Goal: Find specific page/section: Find specific page/section

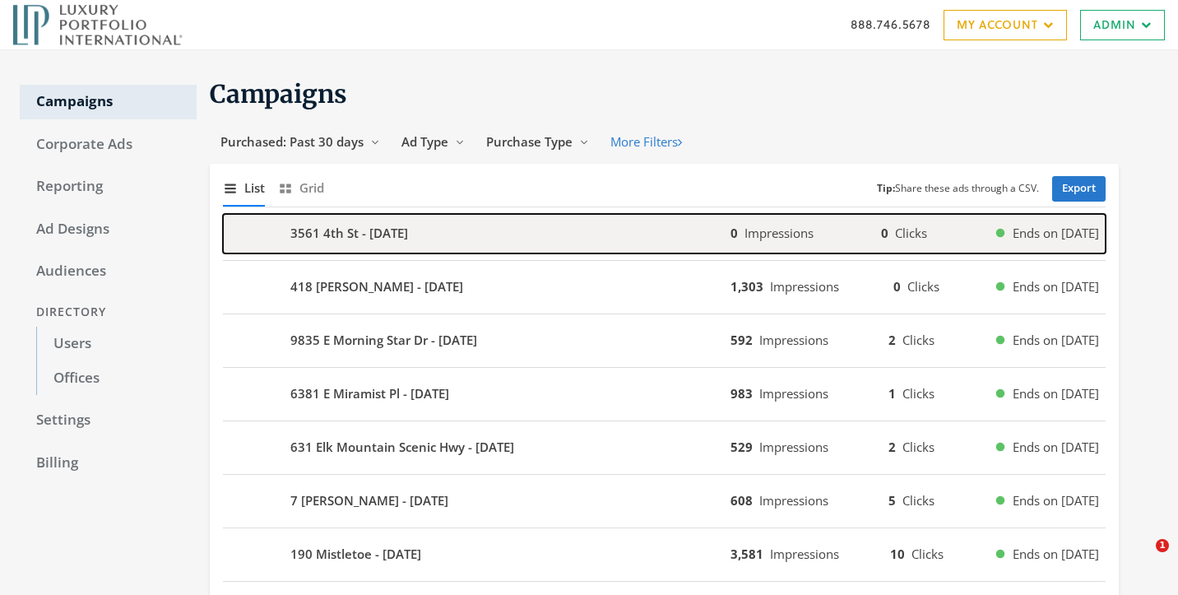
click at [408, 232] on b "3561 4th St - 2025-09-24" at bounding box center [349, 233] width 118 height 19
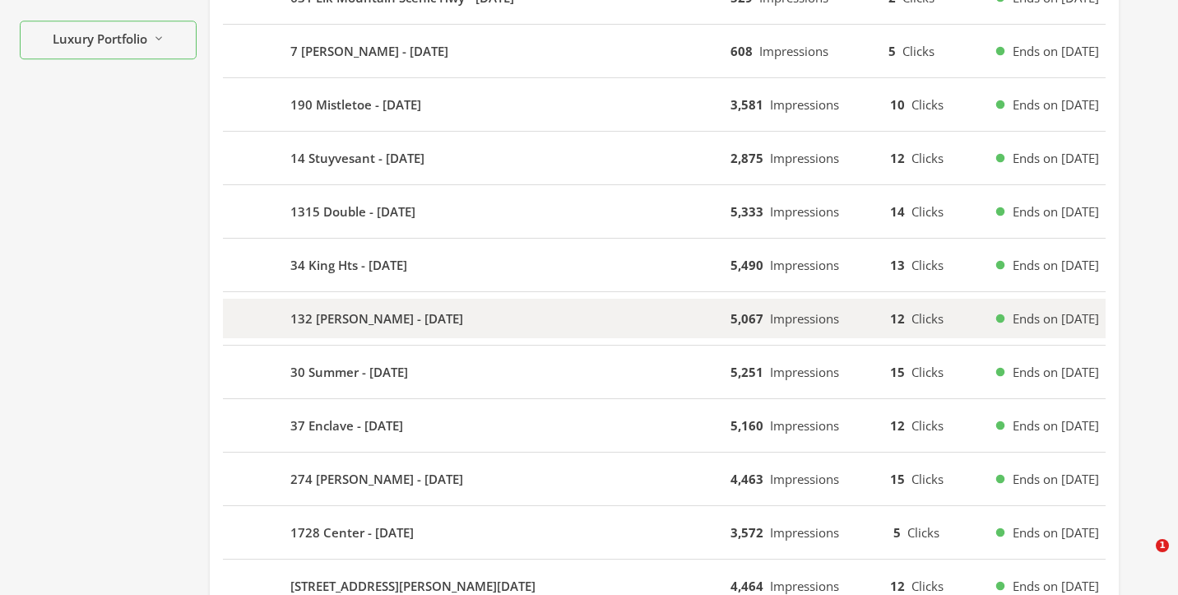
scroll to position [598, 0]
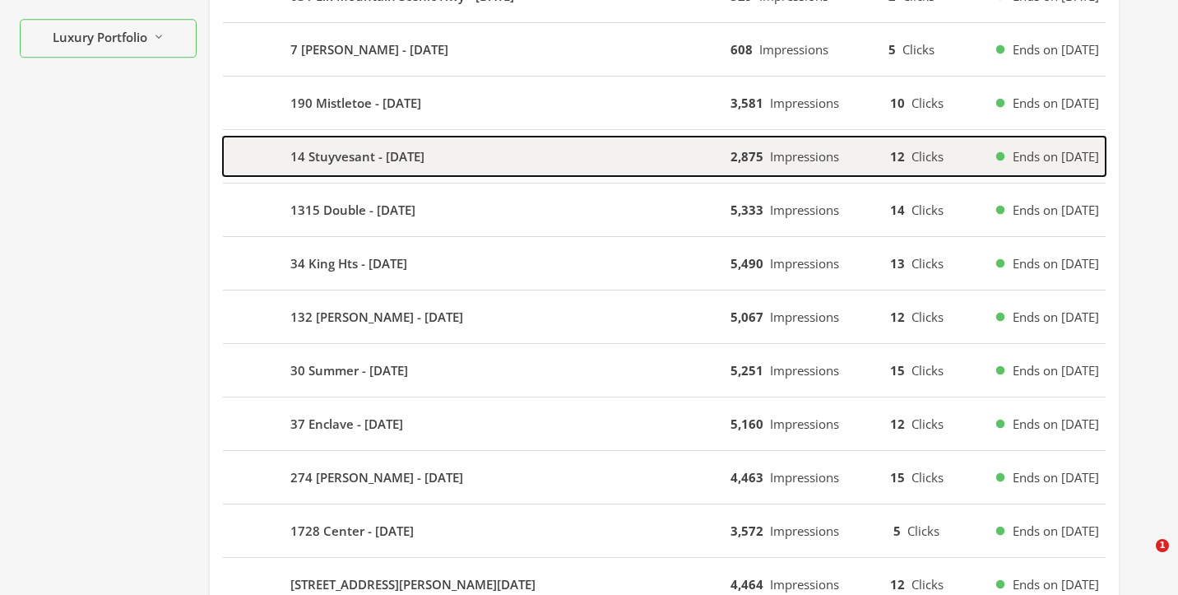
click at [587, 162] on div "14 Stuyvesant - 2025-09-20" at bounding box center [477, 156] width 508 height 39
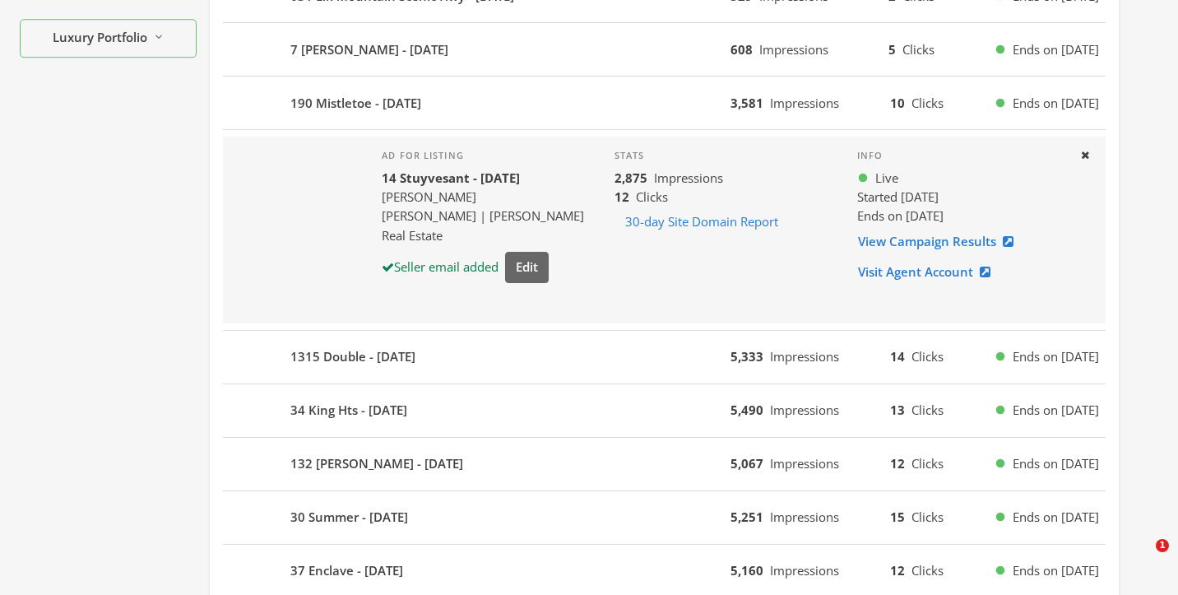
scroll to position [0, 0]
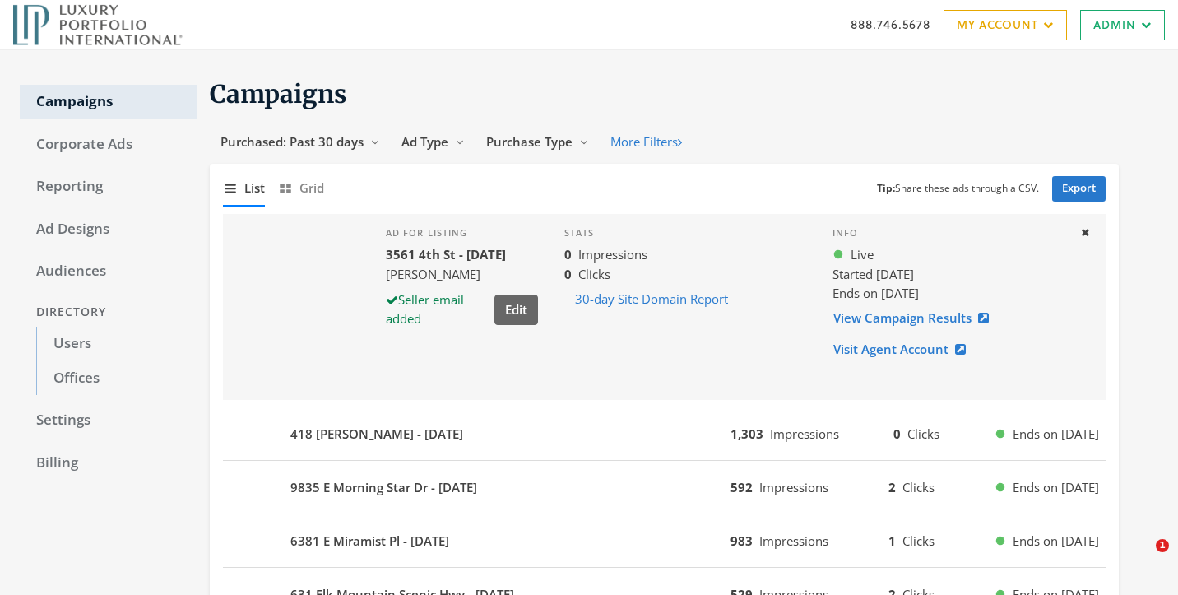
drag, startPoint x: 940, startPoint y: 271, endPoint x: 822, endPoint y: 271, distance: 117.7
click at [822, 271] on div "Info Live Started 9/24/25 Ends on 10/15/25 View Campaign Results Visit Agent Ac…" at bounding box center [950, 307] width 261 height 186
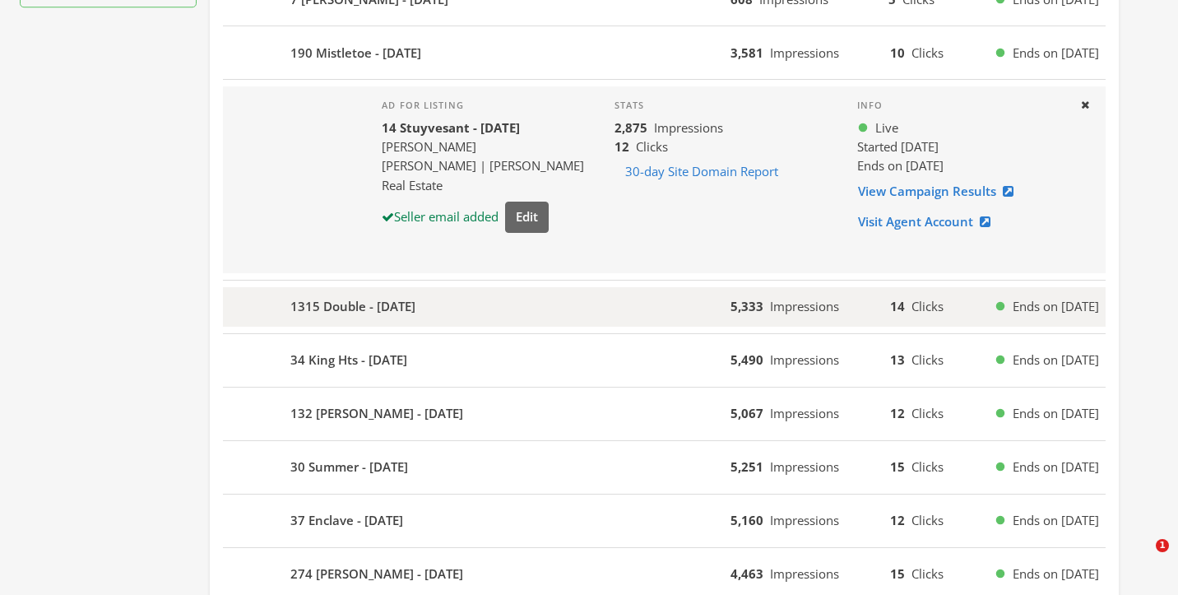
scroll to position [634, 0]
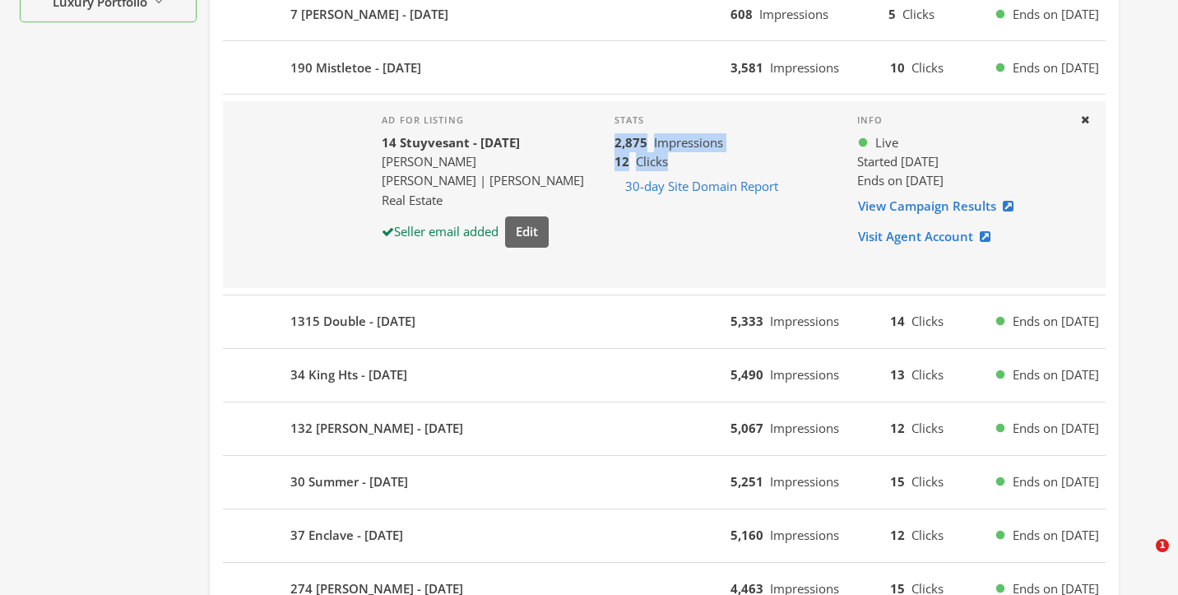
drag, startPoint x: 603, startPoint y: 144, endPoint x: 750, endPoint y: 160, distance: 147.3
click at [750, 160] on div "Stats 2,875 Impressions 12 Clicks 30-day Site Domain Report" at bounding box center [723, 194] width 243 height 186
click at [618, 145] on b "2,875" at bounding box center [631, 142] width 33 height 16
click at [618, 147] on b "2,875" at bounding box center [631, 142] width 33 height 16
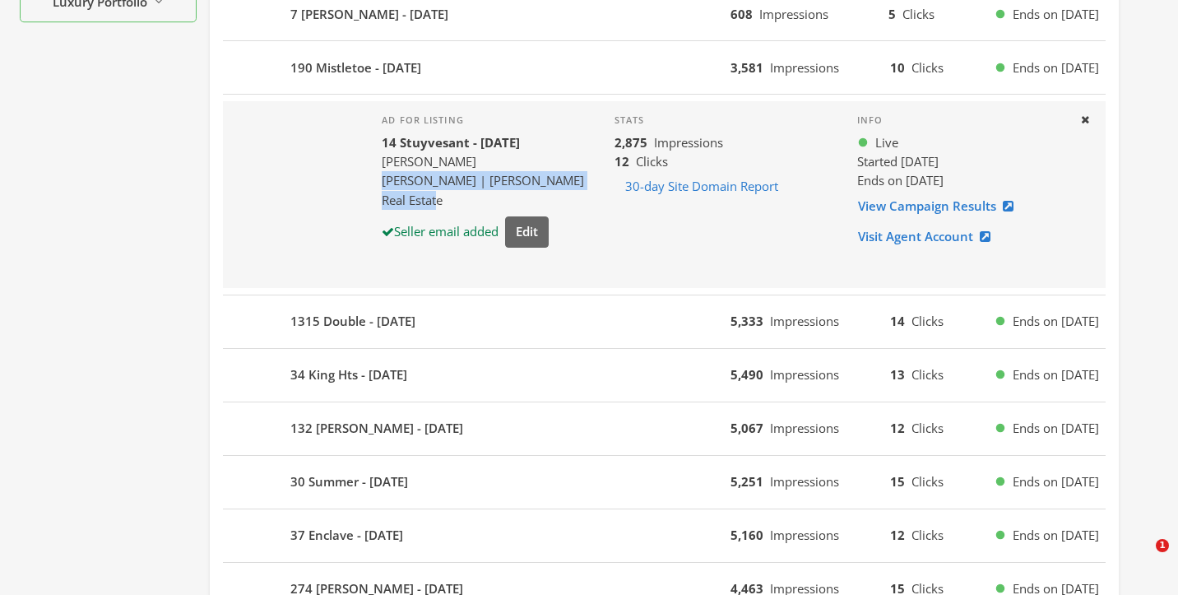
drag, startPoint x: 382, startPoint y: 188, endPoint x: 517, endPoint y: 197, distance: 135.3
click at [518, 198] on div "Ad for listing 14 Stuyvesant - 2025-09-20 Hope Byrd Howard Hanna | Beverly-Hank…" at bounding box center [485, 194] width 232 height 186
click at [475, 199] on div "Howard Hanna | Beverly-Hanks Real Estate" at bounding box center [485, 190] width 206 height 39
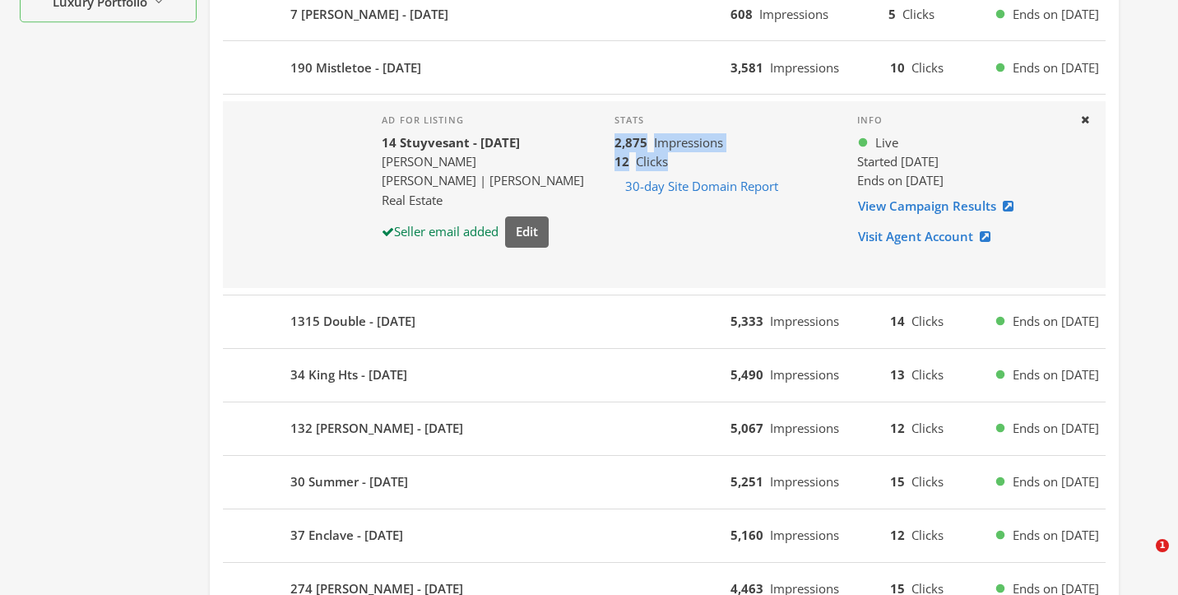
drag, startPoint x: 665, startPoint y: 156, endPoint x: 598, endPoint y: 137, distance: 69.3
click at [602, 137] on div "Stats 2,875 Impressions 12 Clicks 30-day Site Domain Report" at bounding box center [723, 194] width 243 height 186
drag, startPoint x: 945, startPoint y: 156, endPoint x: 906, endPoint y: 154, distance: 38.8
click at [906, 155] on div "Started 9/19/25" at bounding box center [961, 161] width 209 height 19
drag, startPoint x: 659, startPoint y: 163, endPoint x: 597, endPoint y: 164, distance: 61.7
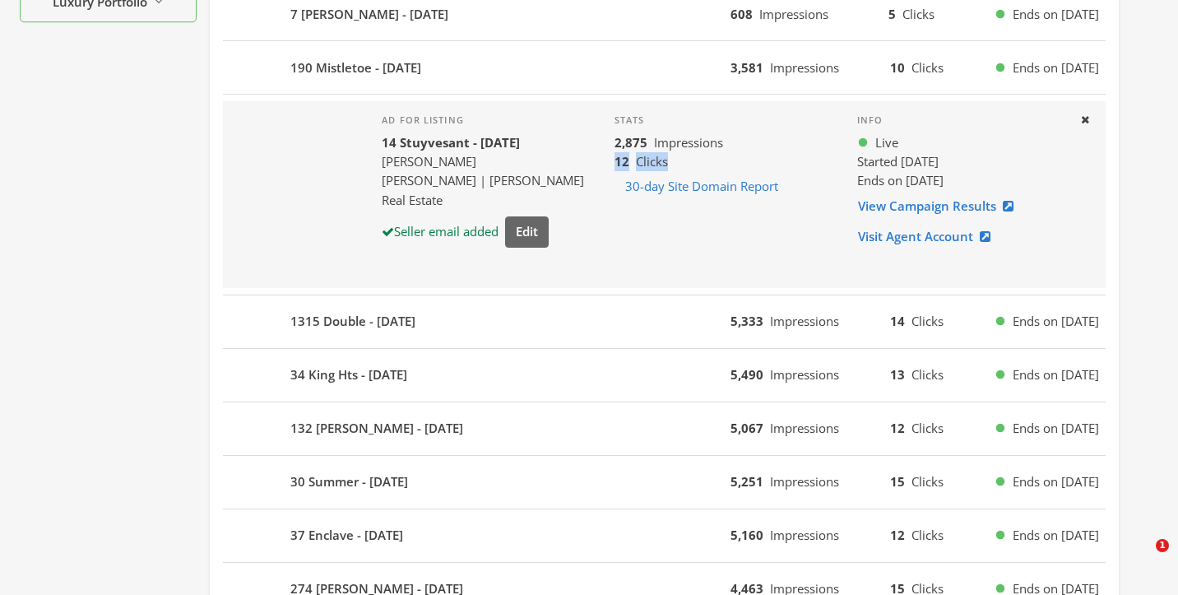
click at [602, 164] on div "Stats 2,875 Impressions 12 Clicks 30-day Site Domain Report" at bounding box center [723, 194] width 243 height 186
click at [692, 160] on div "12 Clicks" at bounding box center [723, 161] width 216 height 19
click at [616, 132] on div "Stats 2,875 Impressions 12 Clicks 30-day Site Domain Report" at bounding box center [723, 194] width 243 height 186
click at [615, 140] on b "2,875" at bounding box center [631, 142] width 33 height 16
drag, startPoint x: 607, startPoint y: 140, endPoint x: 612, endPoint y: 132, distance: 9.6
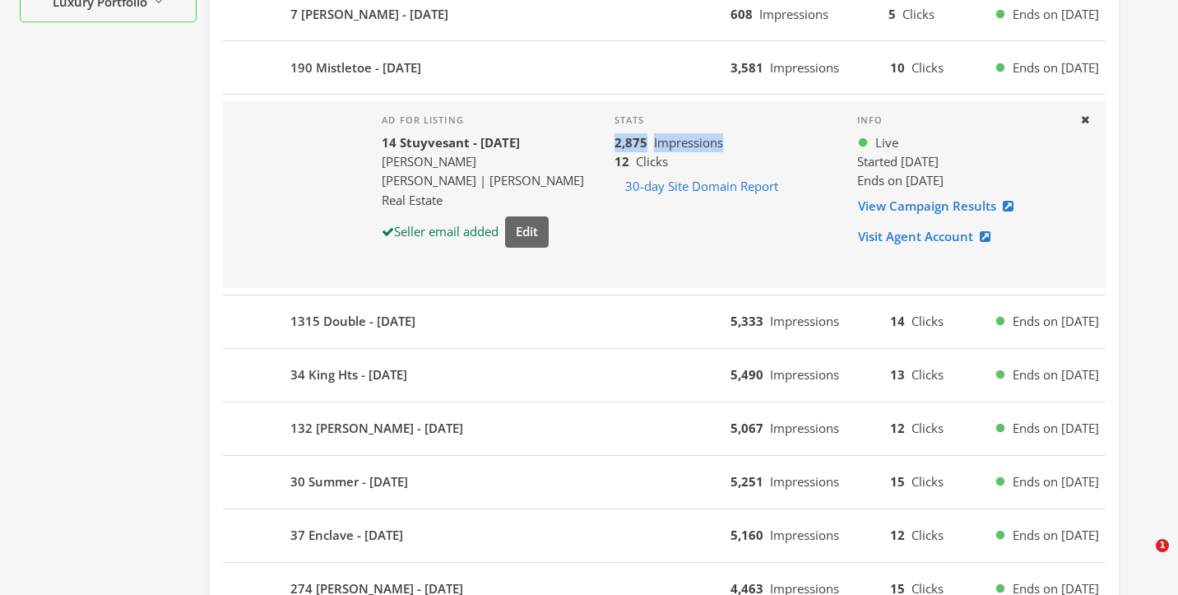
click at [619, 137] on b "2,875" at bounding box center [631, 142] width 33 height 16
click at [623, 142] on b "2,875" at bounding box center [631, 142] width 33 height 16
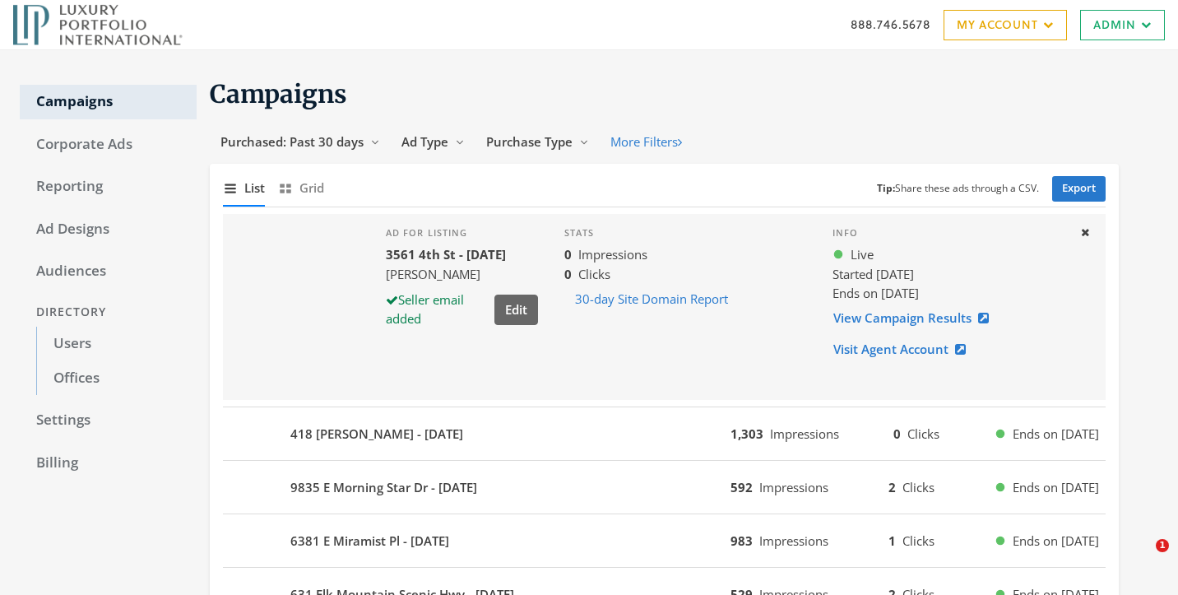
scroll to position [2, 0]
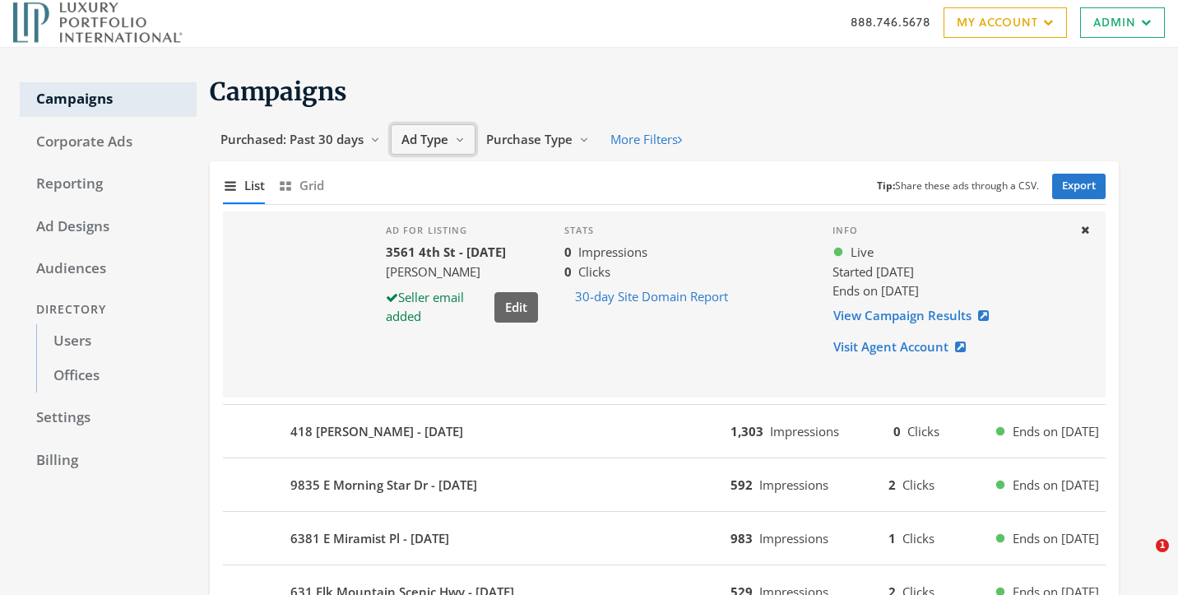
click at [431, 142] on span "Ad Type" at bounding box center [425, 139] width 47 height 16
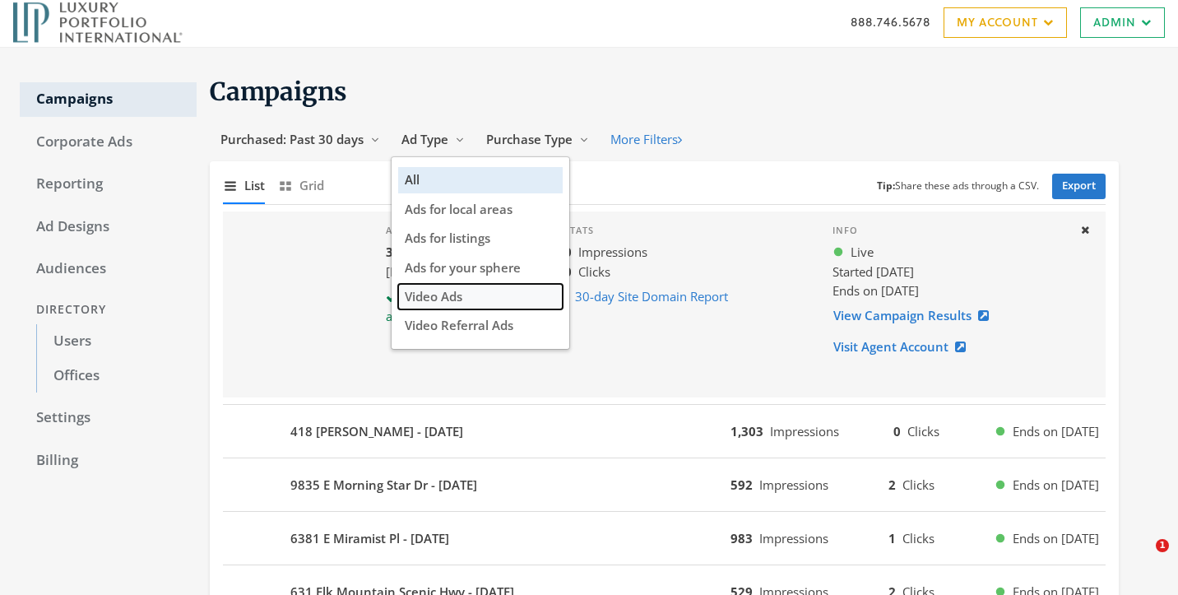
click at [477, 305] on button "Video Ads" at bounding box center [480, 297] width 165 height 26
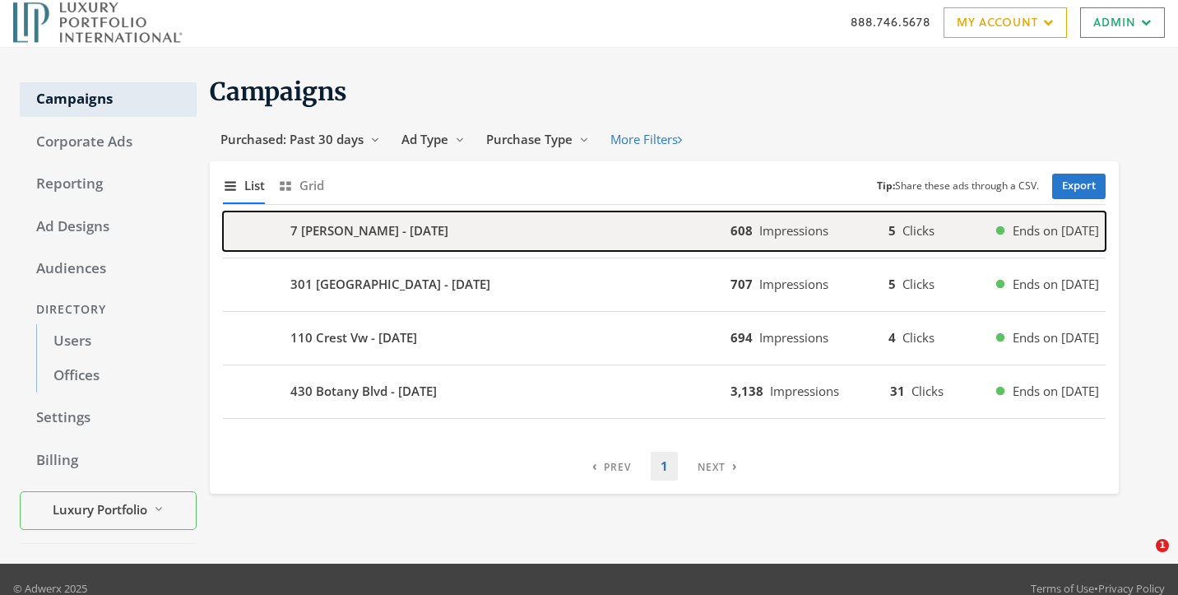
click at [385, 240] on div "7 [PERSON_NAME] - [DATE]" at bounding box center [477, 230] width 508 height 39
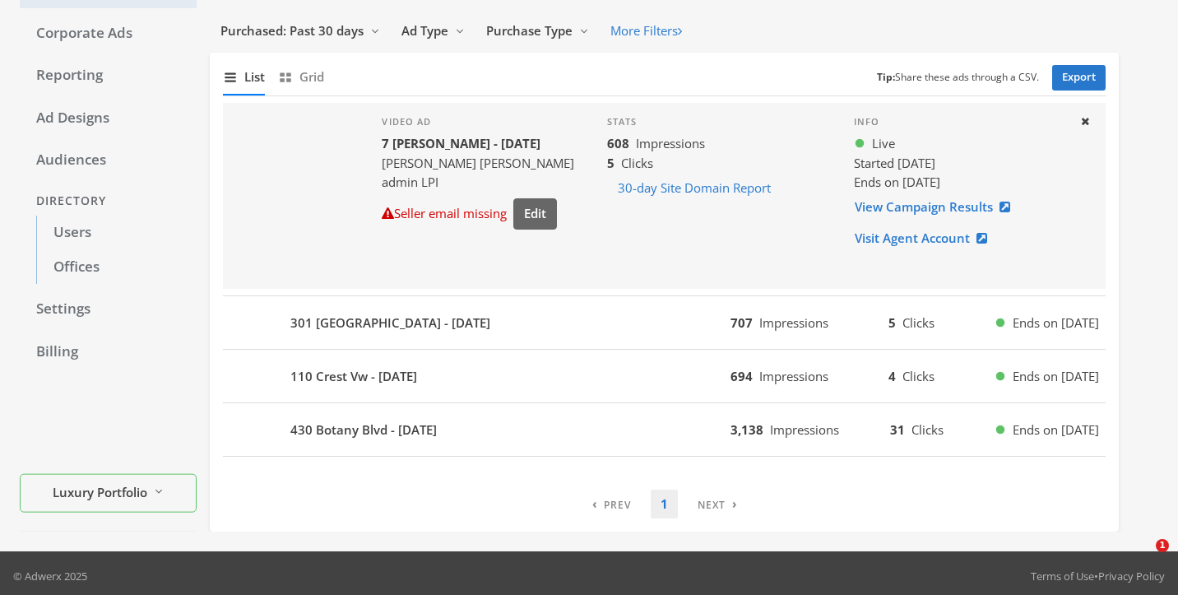
scroll to position [114, 0]
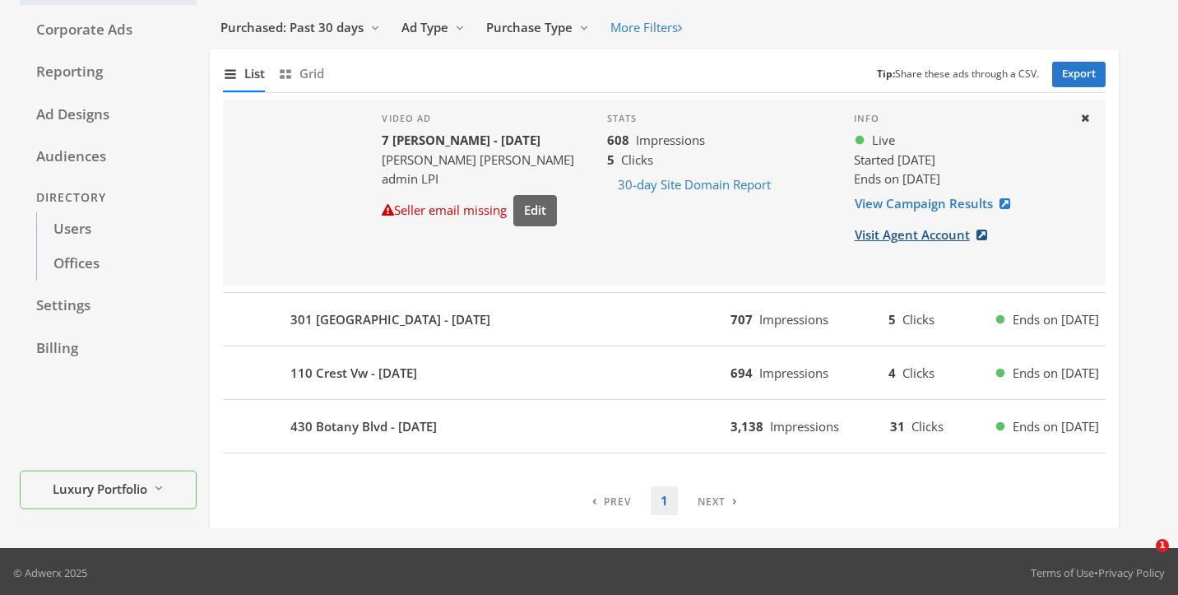
click at [901, 233] on link "Visit Agent Account" at bounding box center [926, 235] width 144 height 30
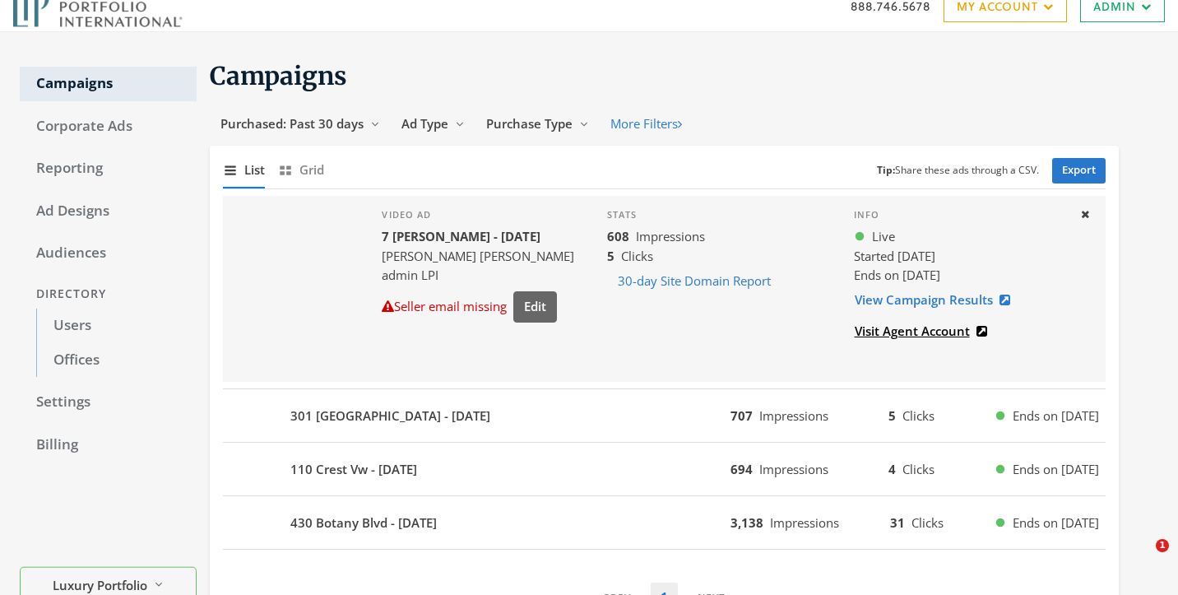
scroll to position [0, 0]
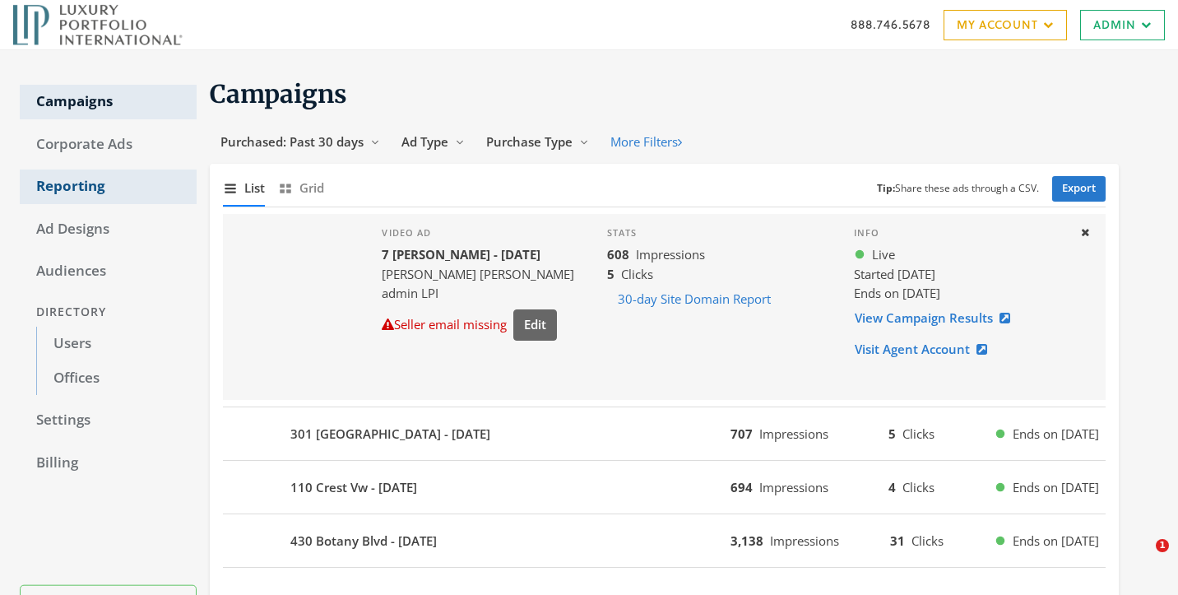
click at [63, 184] on link "Reporting" at bounding box center [108, 187] width 177 height 35
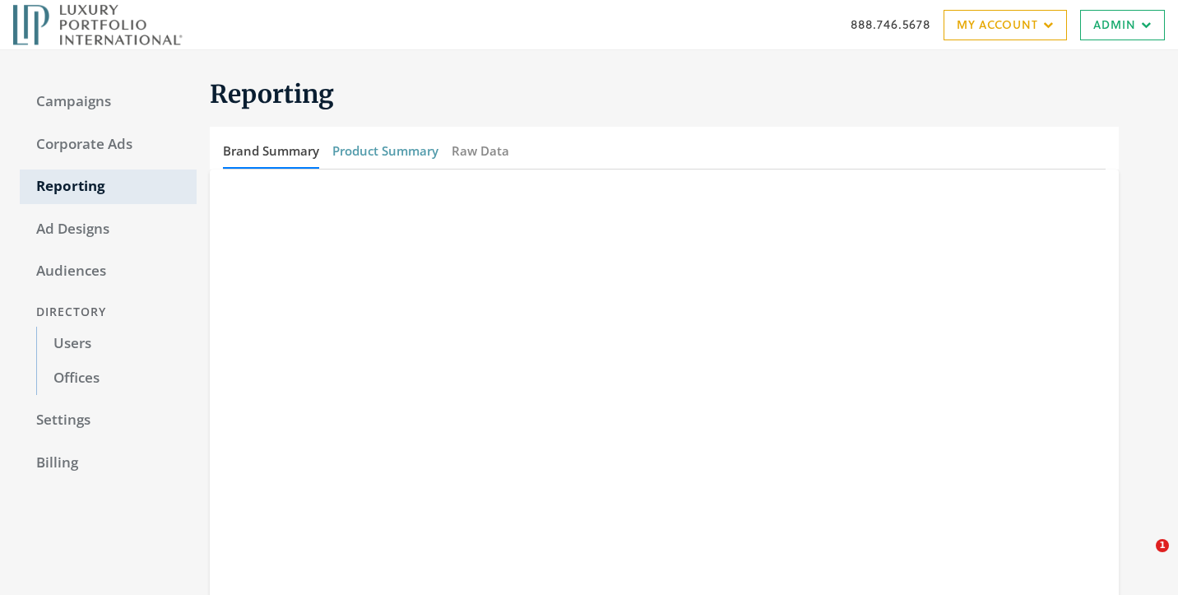
click at [370, 160] on button "Product Summary" at bounding box center [385, 150] width 106 height 35
click at [501, 151] on button "Raw Data" at bounding box center [481, 150] width 58 height 35
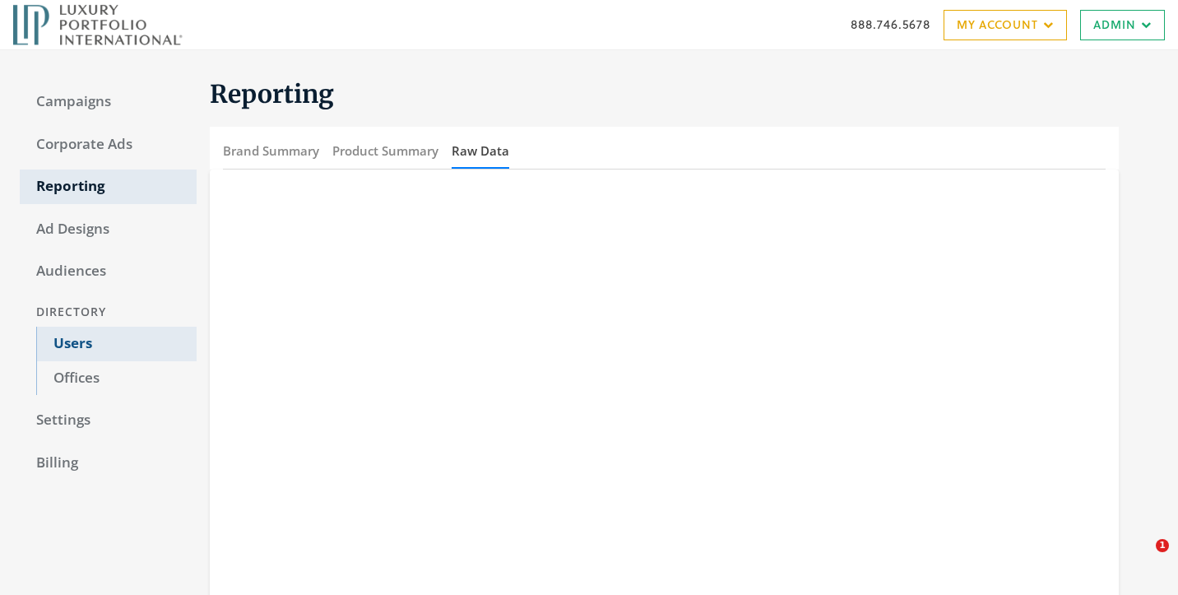
click at [127, 351] on link "Users" at bounding box center [116, 344] width 160 height 35
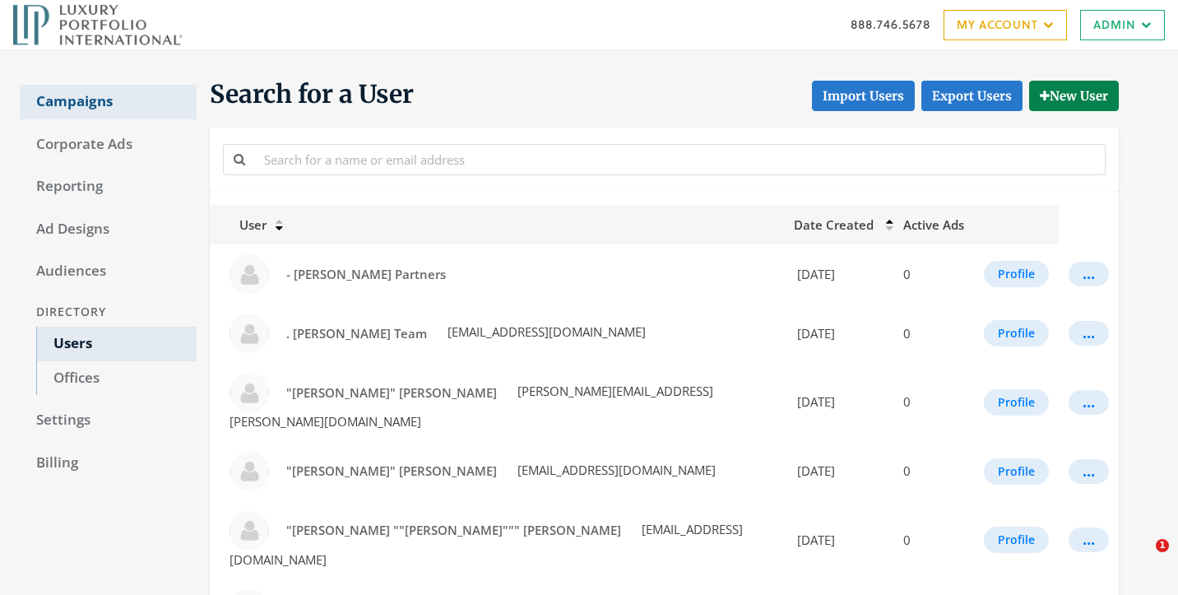
click at [170, 100] on link "Campaigns" at bounding box center [108, 102] width 177 height 35
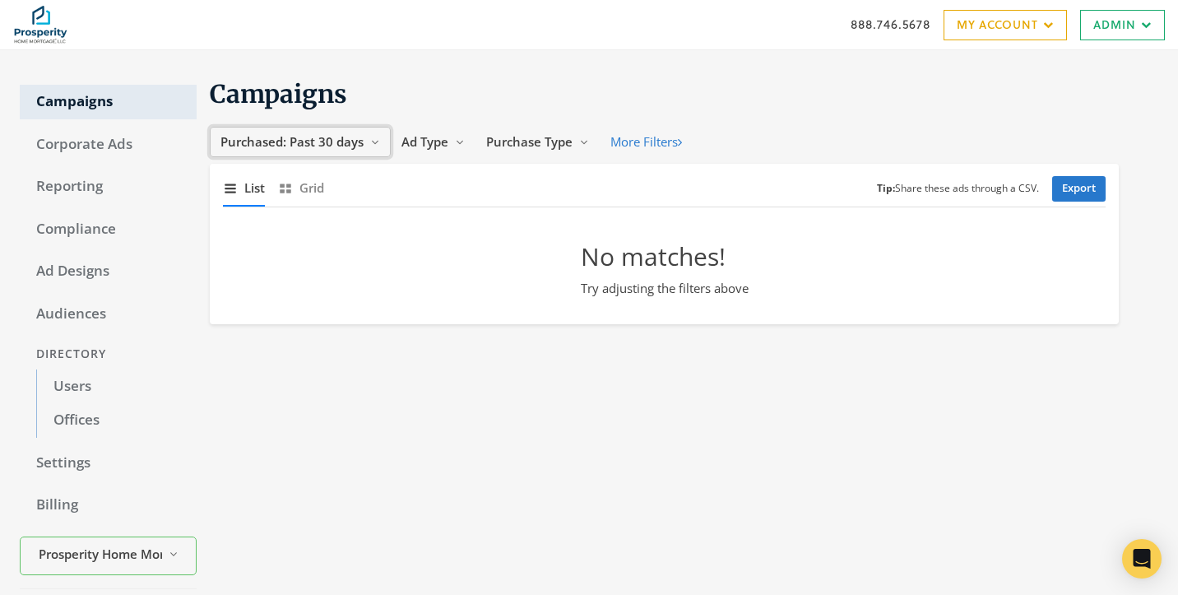
click at [346, 149] on span "Purchased: Past 30 days" at bounding box center [292, 141] width 143 height 16
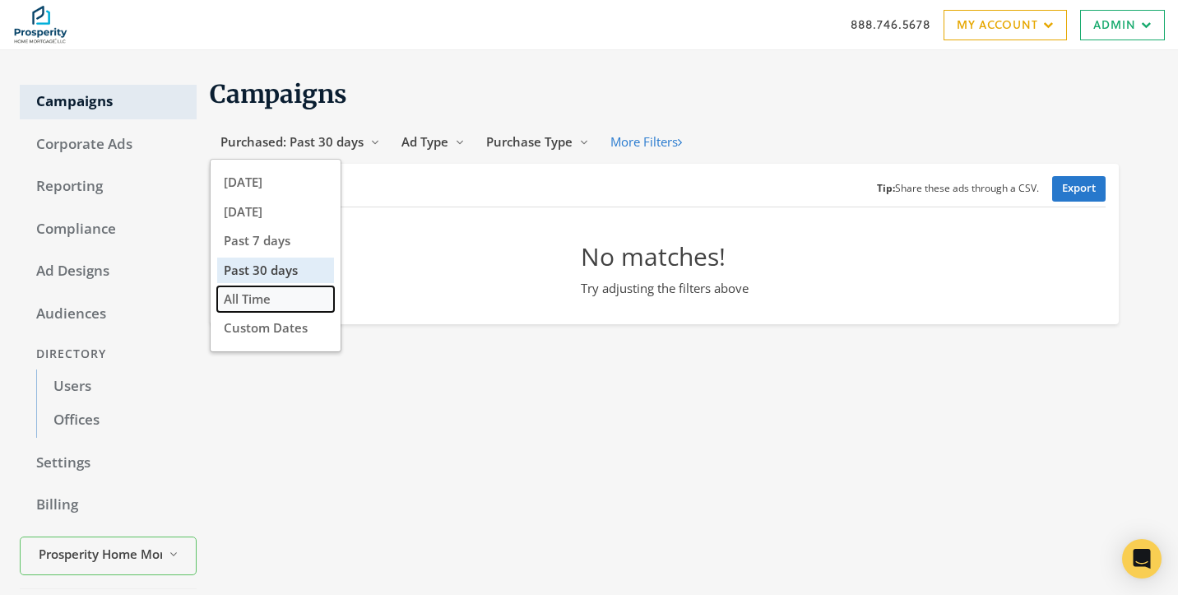
click at [287, 310] on button "All Time" at bounding box center [275, 299] width 117 height 26
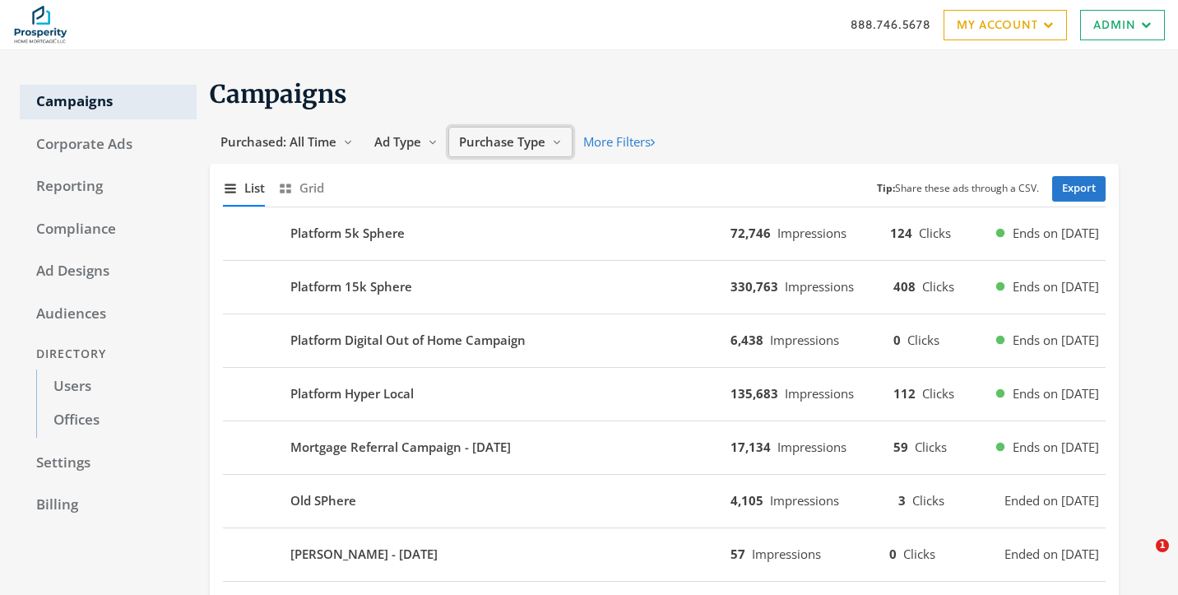
click at [550, 154] on button "Purchase Type Reveal list of Purchase Type" at bounding box center [510, 142] width 124 height 30
click at [702, 100] on h1 "Campaigns" at bounding box center [664, 94] width 909 height 32
click at [1078, 181] on link "Export" at bounding box center [1078, 189] width 53 height 26
click at [611, 146] on button "More Filters" at bounding box center [619, 142] width 93 height 30
click at [428, 138] on button "Ad Type Reveal list of Ad Type" at bounding box center [406, 142] width 85 height 30
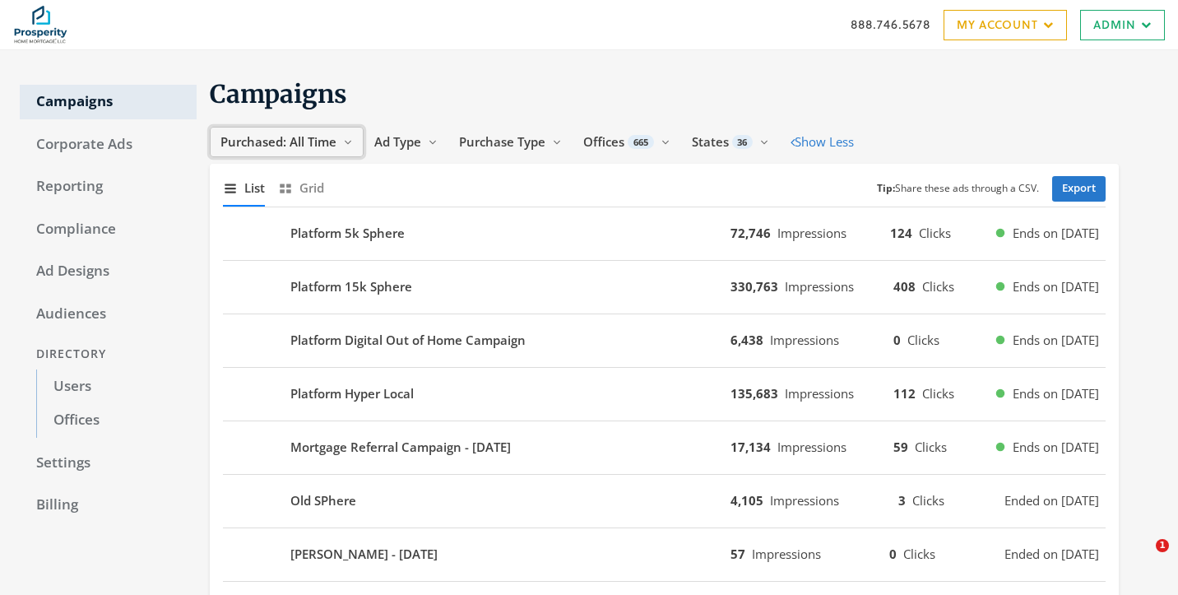
click at [351, 137] on icon "Reveal list of Purchased: All Time" at bounding box center [348, 142] width 10 height 10
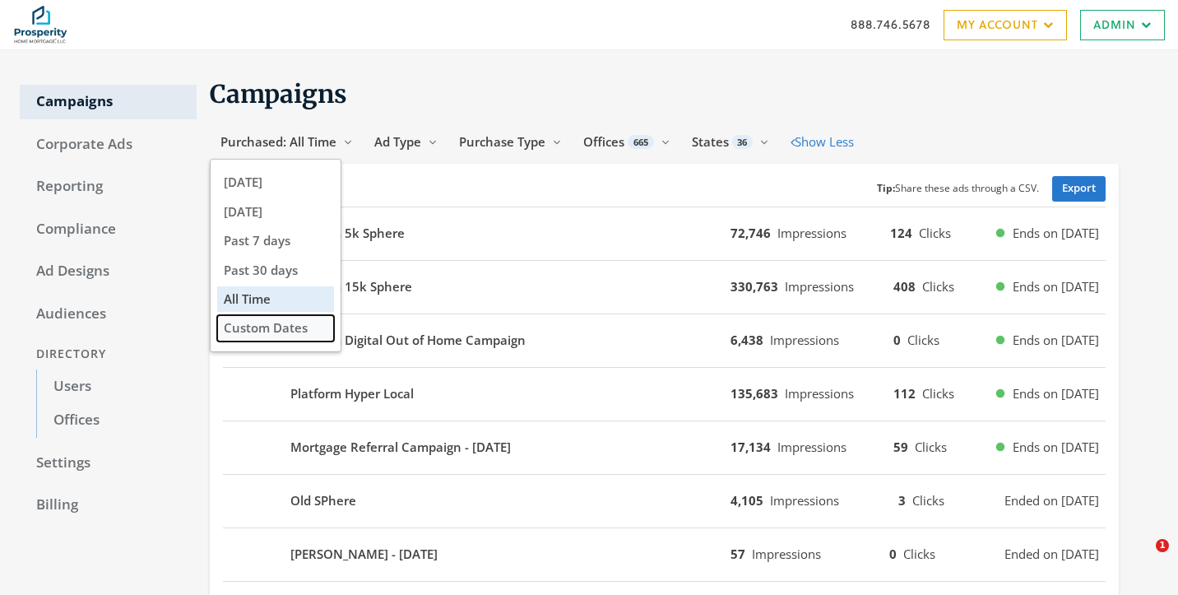
click at [267, 338] on button "Custom Dates" at bounding box center [275, 328] width 117 height 26
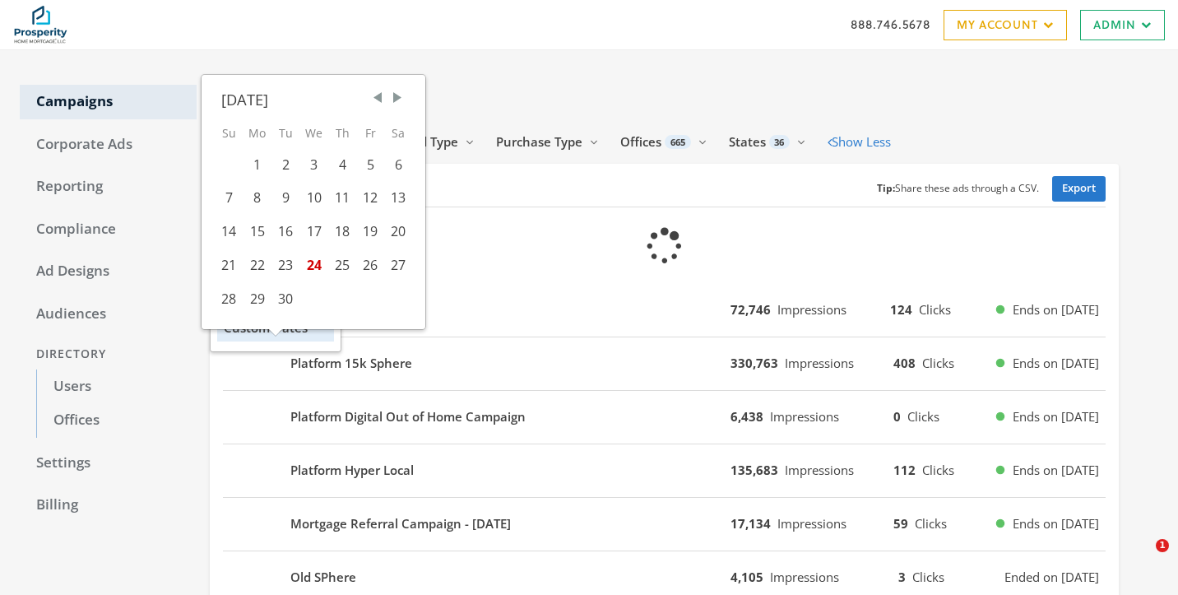
click at [379, 104] on span "Previous Month" at bounding box center [377, 98] width 16 height 16
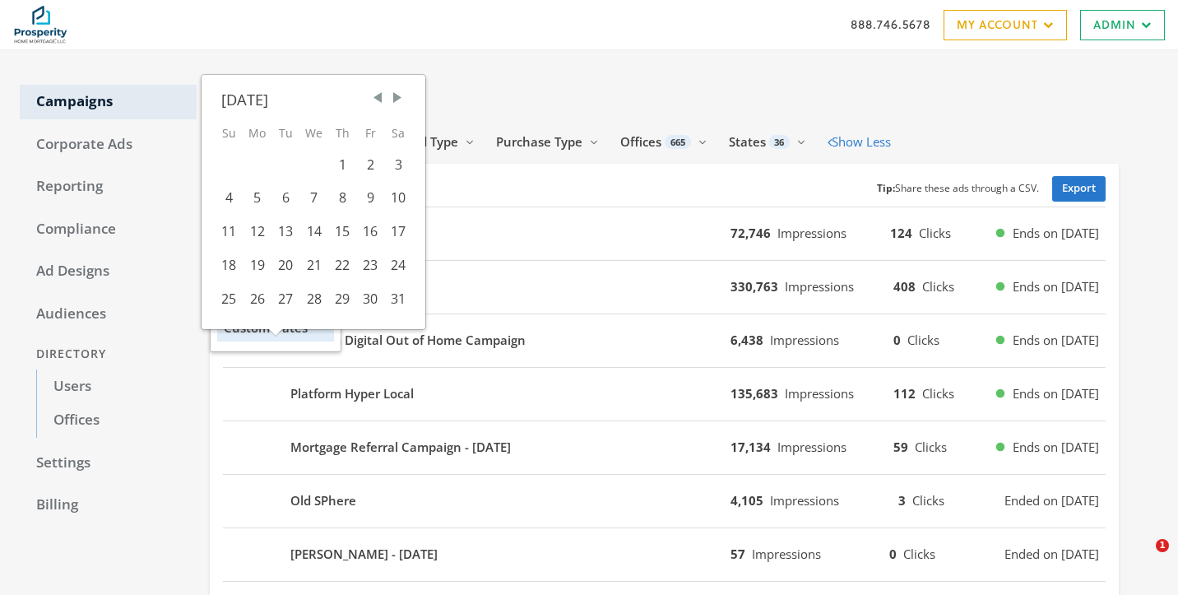
click at [379, 104] on span "Previous Month" at bounding box center [377, 98] width 16 height 16
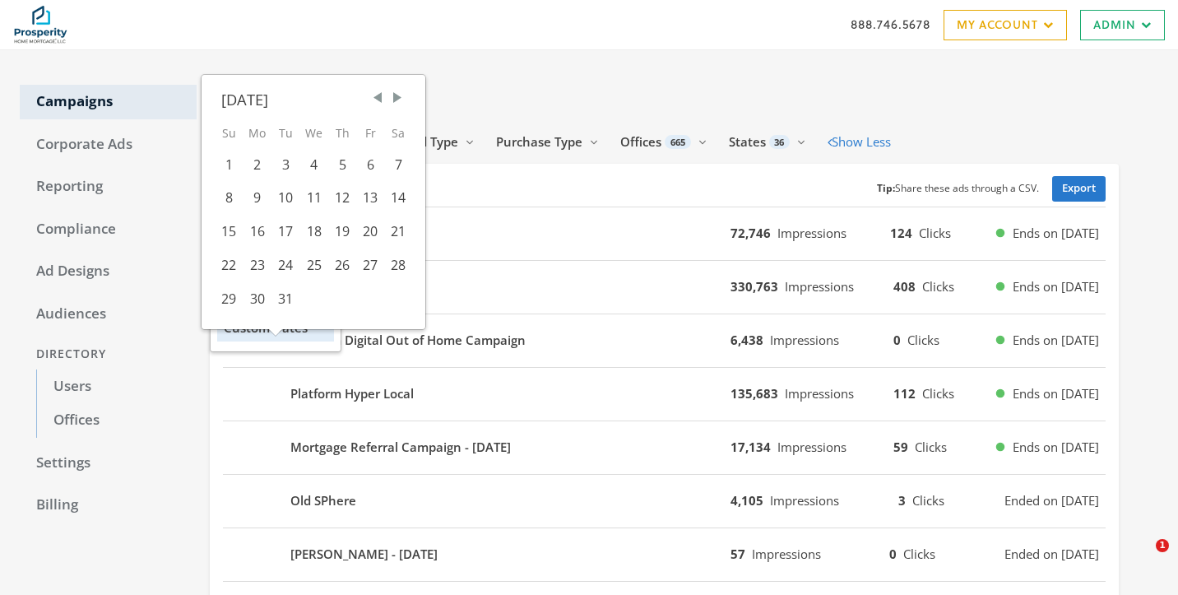
click at [379, 104] on span "Previous Month" at bounding box center [377, 98] width 16 height 16
click at [973, 131] on div "Purchased: Custom Dates Reveal list of Purchased: Custom Dates Today Yesterday …" at bounding box center [671, 142] width 922 height 30
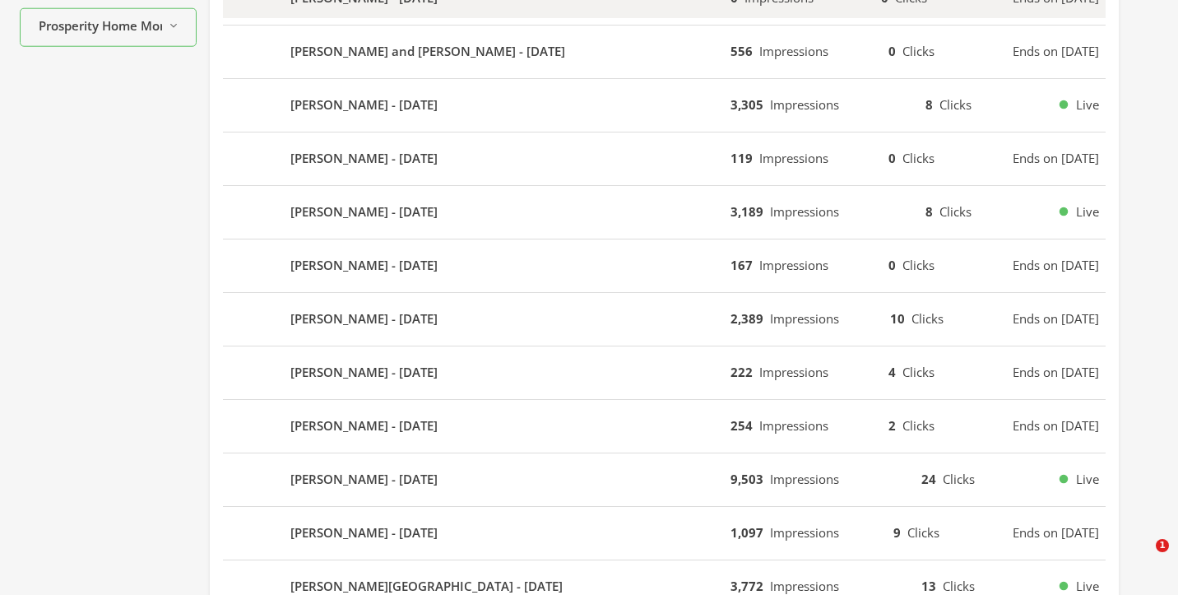
scroll to position [886, 0]
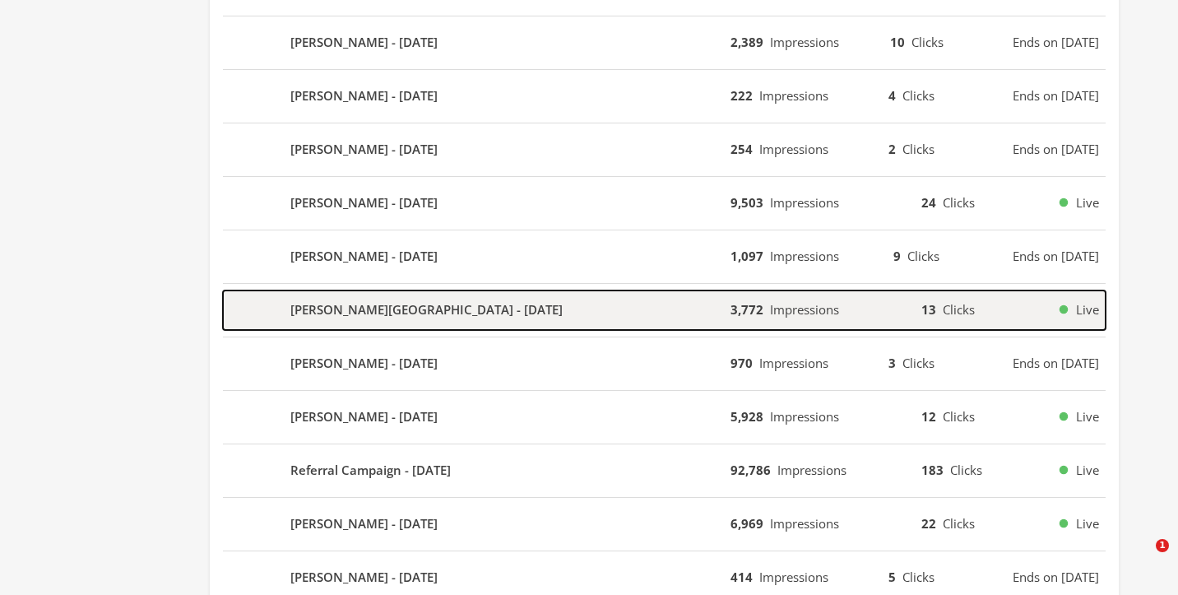
click at [555, 295] on div "Deanna Weatherford - 2024-04-24" at bounding box center [477, 309] width 508 height 39
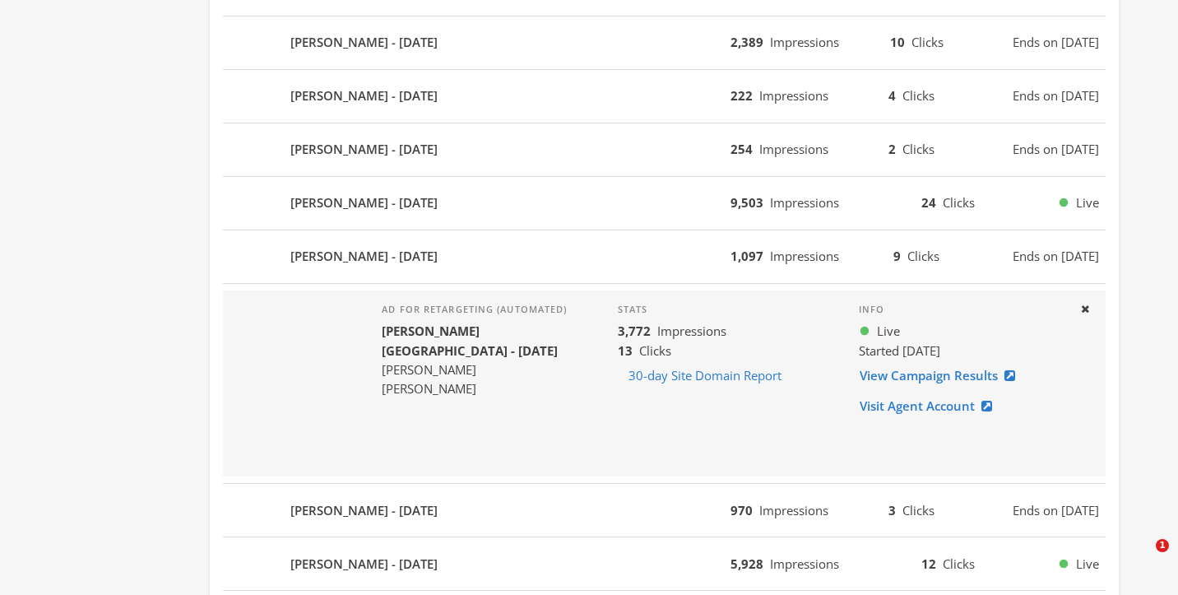
scroll to position [0, 0]
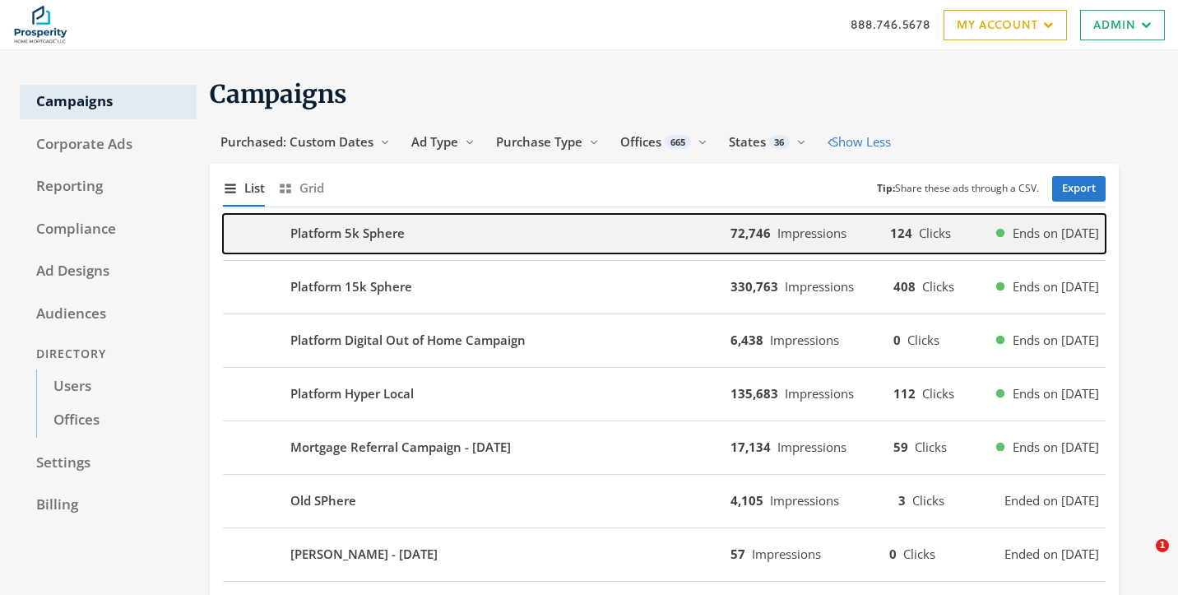
click at [496, 230] on div "Platform 5k Sphere" at bounding box center [477, 233] width 508 height 39
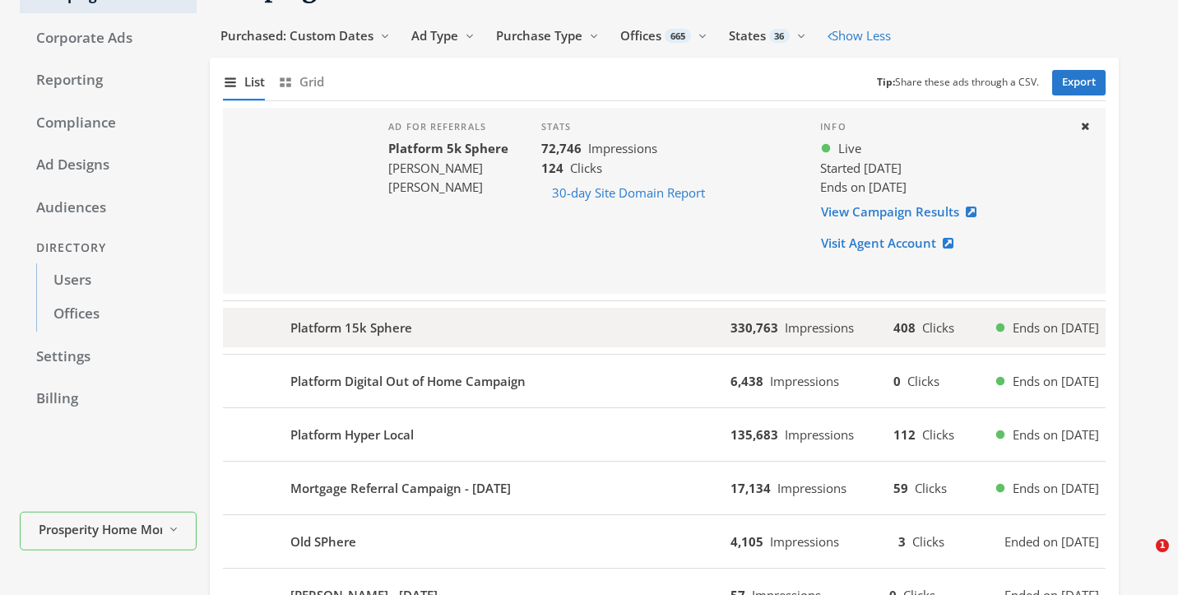
scroll to position [115, 0]
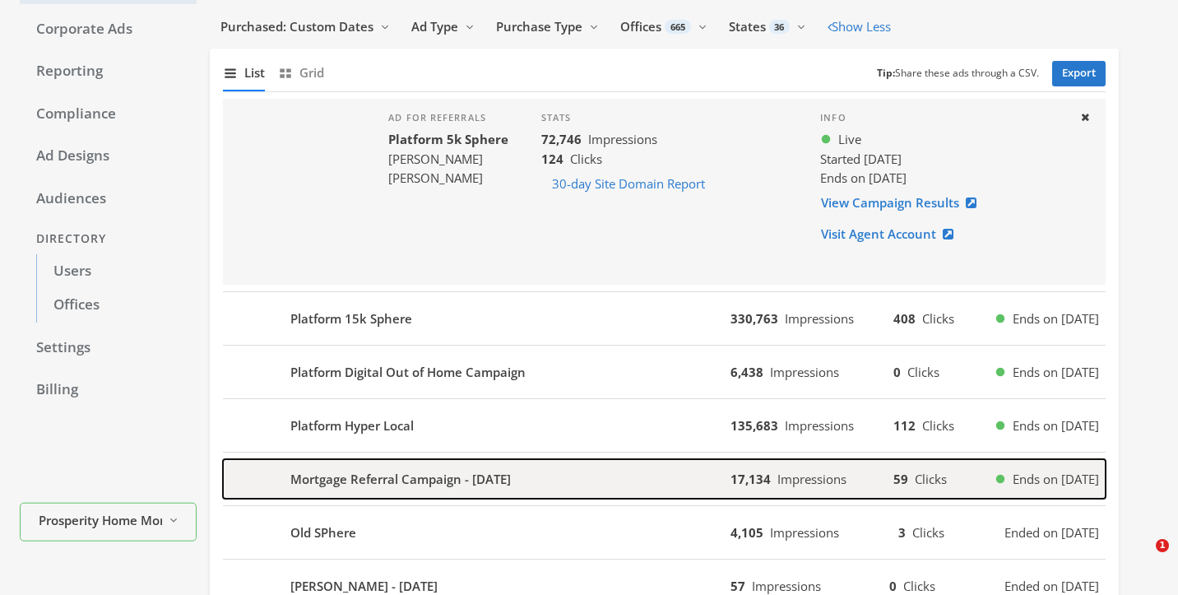
click at [551, 477] on div "Mortgage Referral Campaign - 2024-09-09" at bounding box center [477, 478] width 508 height 39
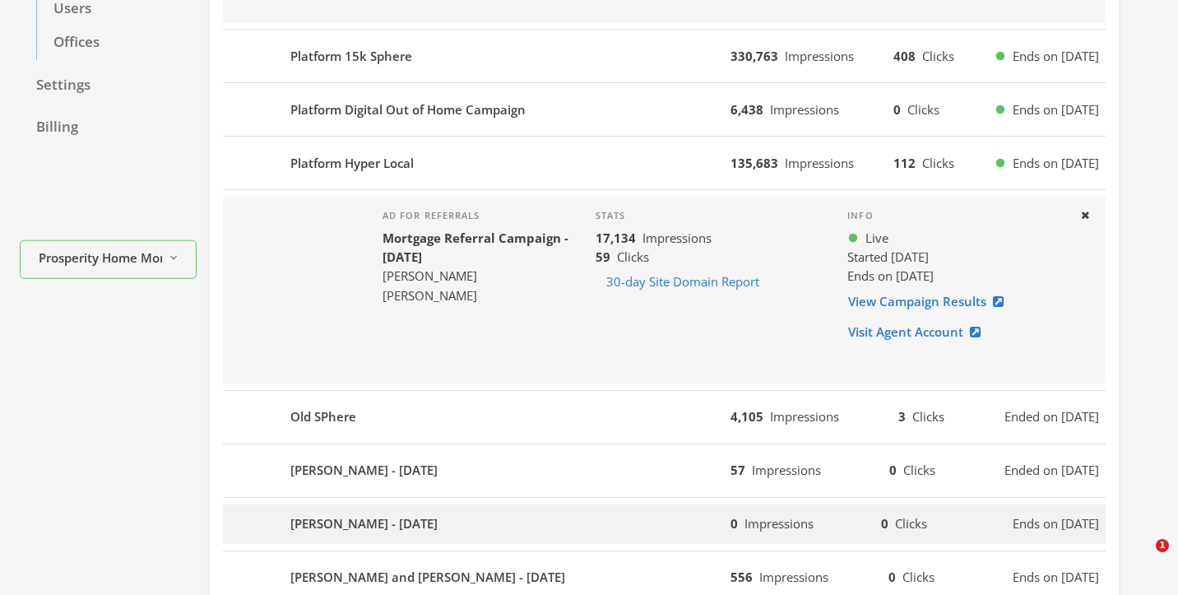
scroll to position [393, 0]
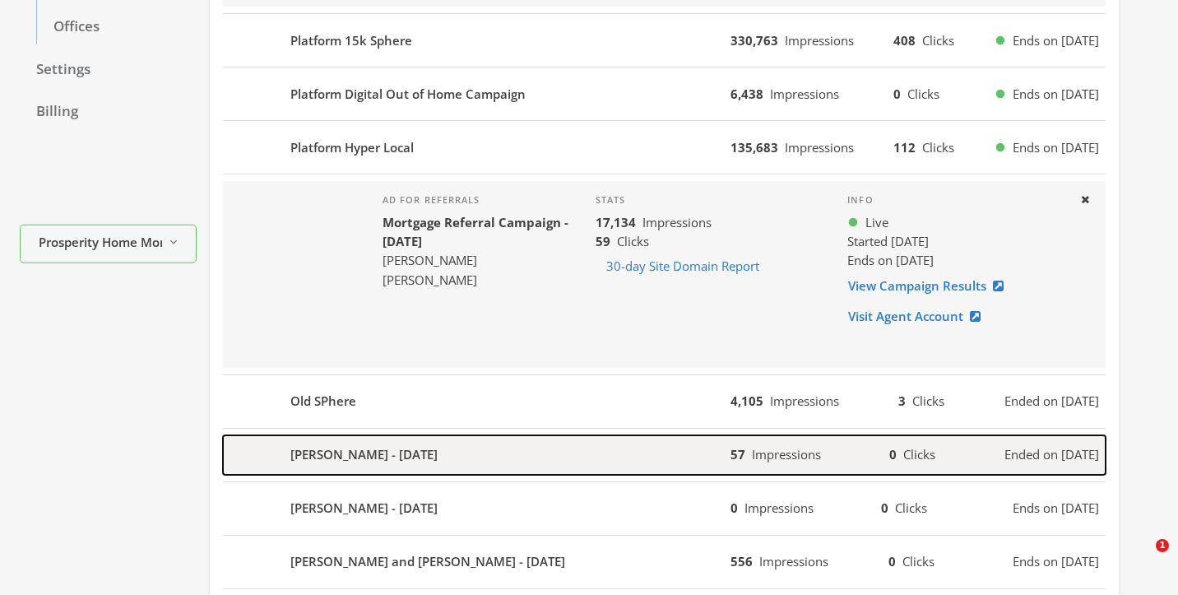
click at [572, 444] on div "Peter Pak - 2024-06-14" at bounding box center [477, 454] width 508 height 39
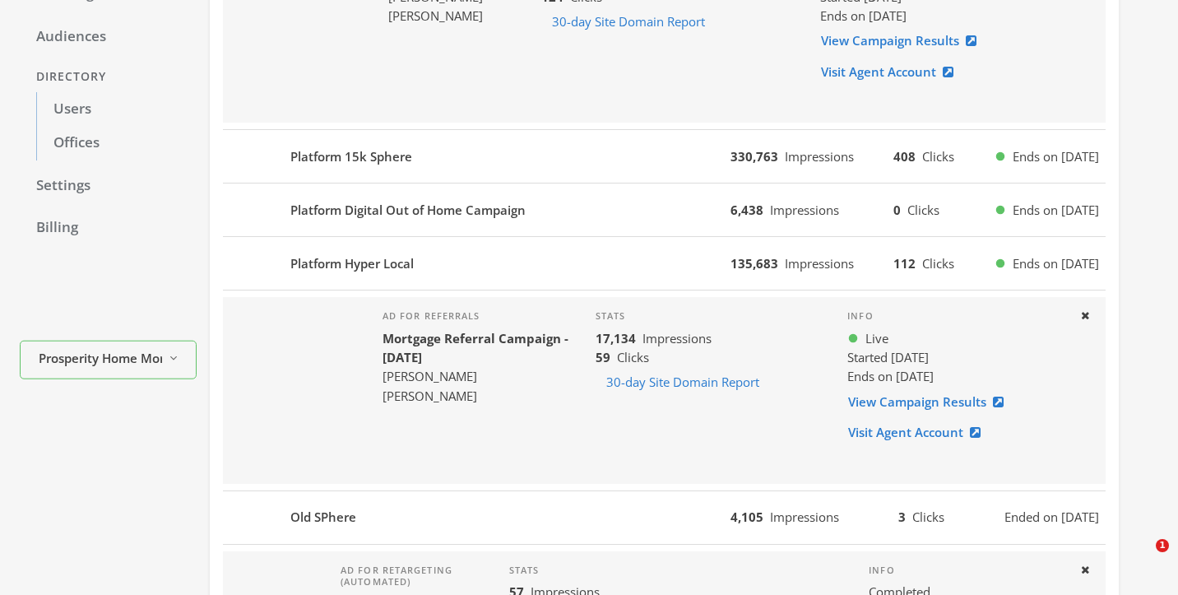
scroll to position [0, 0]
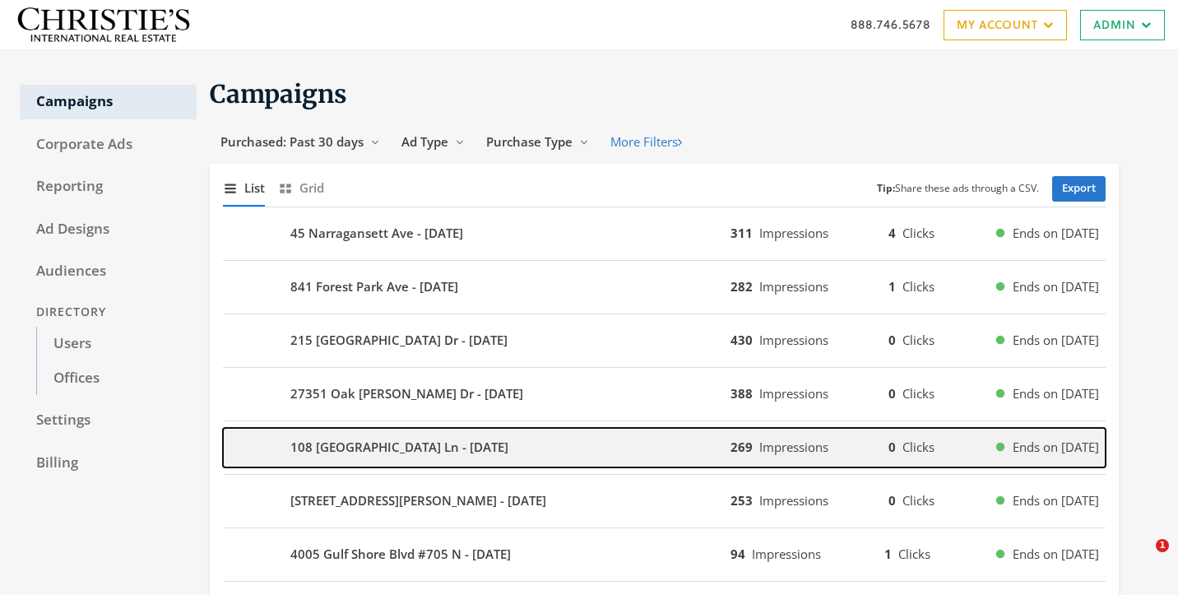
click at [539, 449] on div "108 [GEOGRAPHIC_DATA] Ln - [DATE]" at bounding box center [477, 447] width 508 height 39
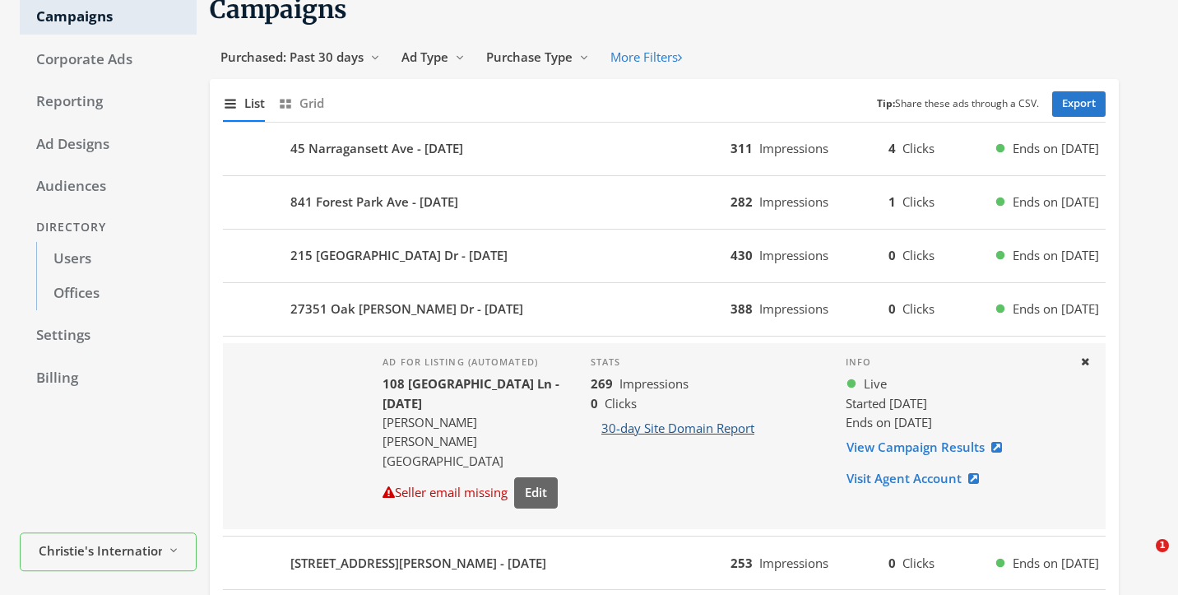
scroll to position [114, 0]
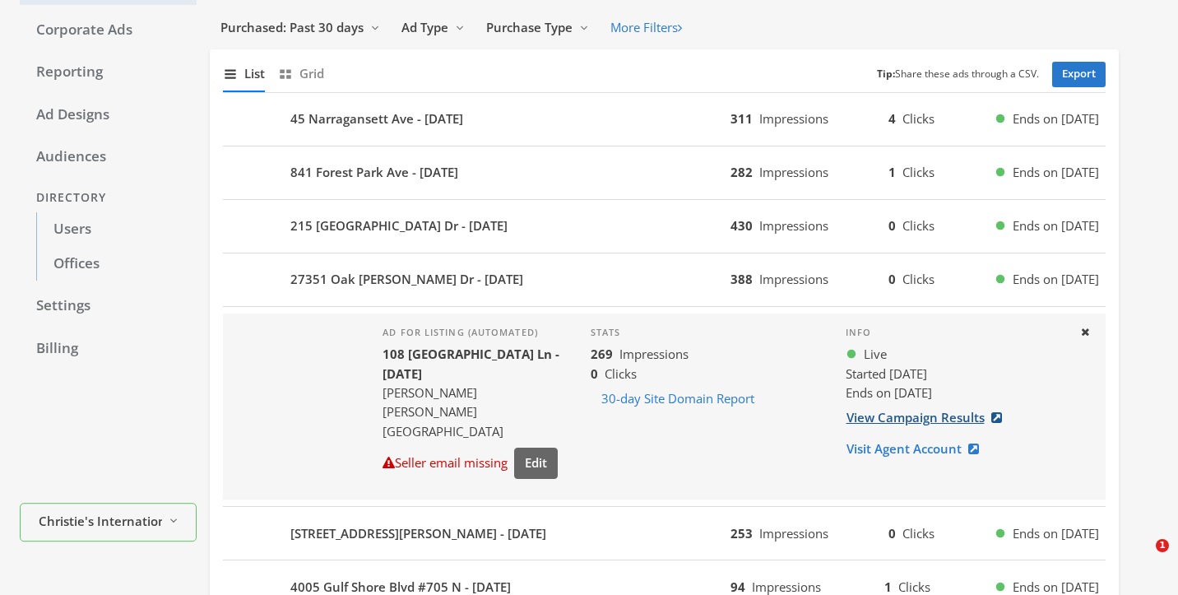
click at [881, 422] on link "View Campaign Results" at bounding box center [929, 417] width 167 height 30
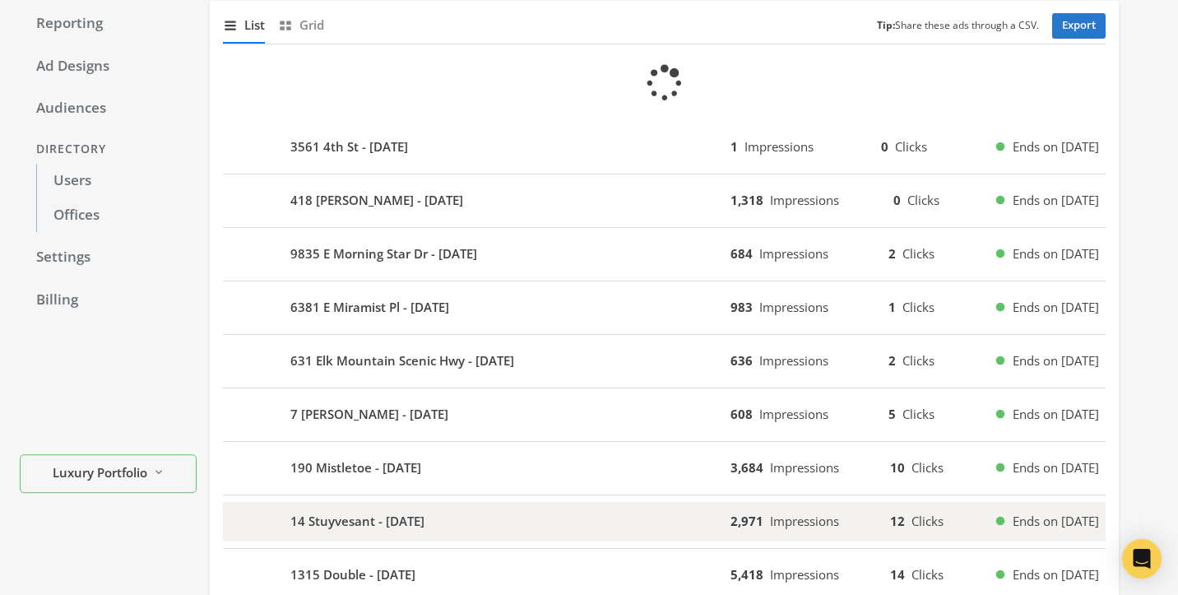
scroll to position [167, 0]
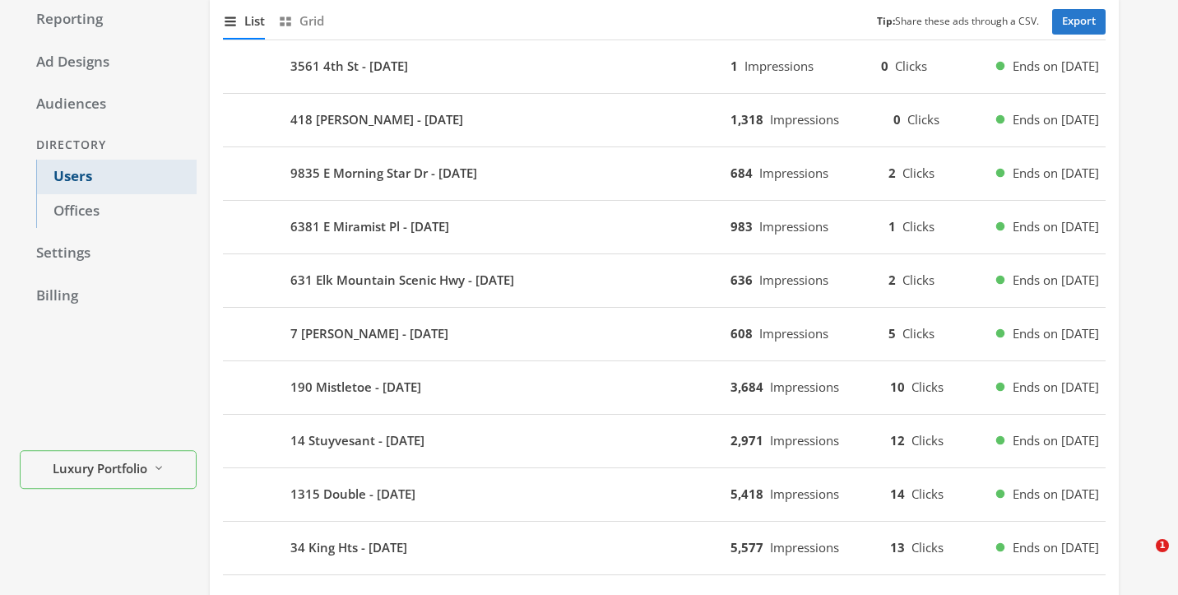
click at [73, 173] on link "Users" at bounding box center [116, 177] width 160 height 35
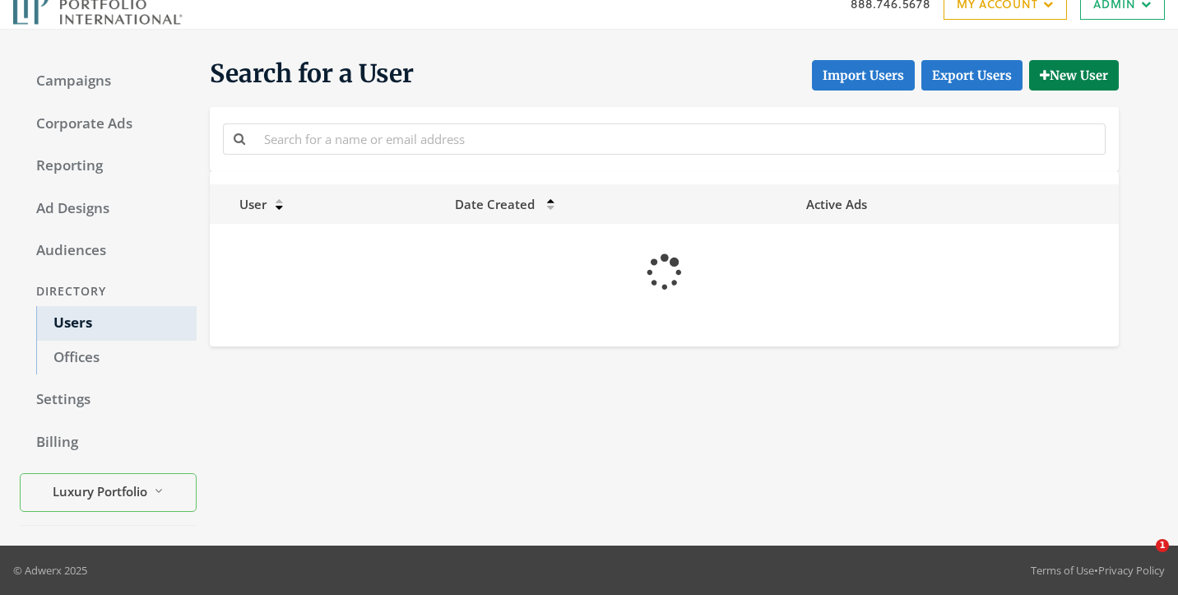
click at [382, 118] on div at bounding box center [664, 138] width 909 height 63
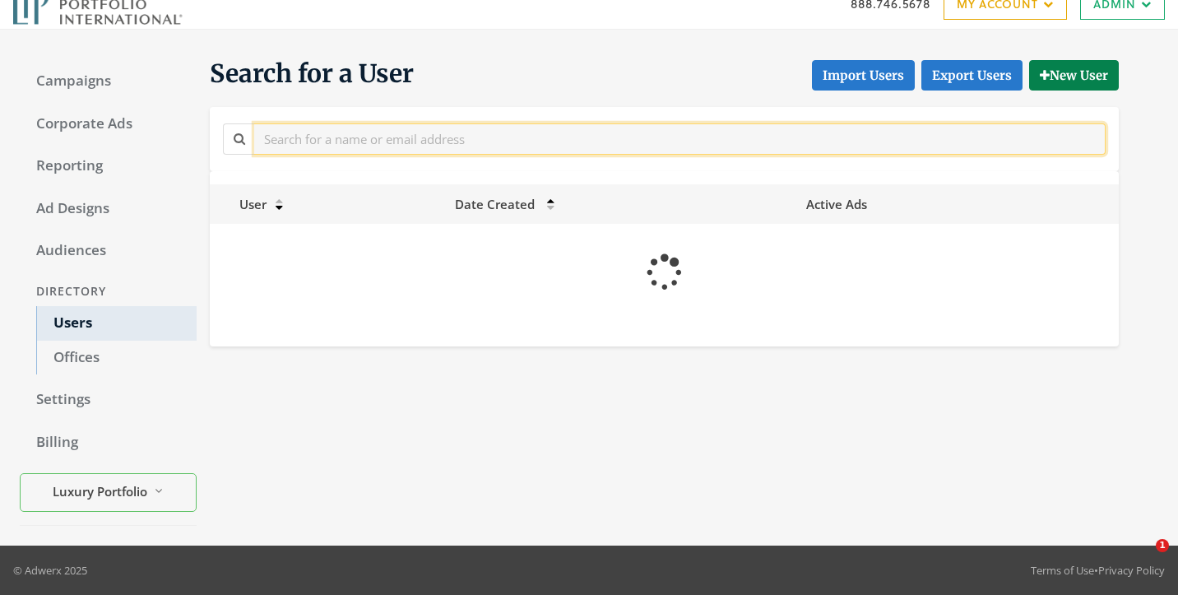
click at [390, 131] on input "text" at bounding box center [680, 138] width 852 height 30
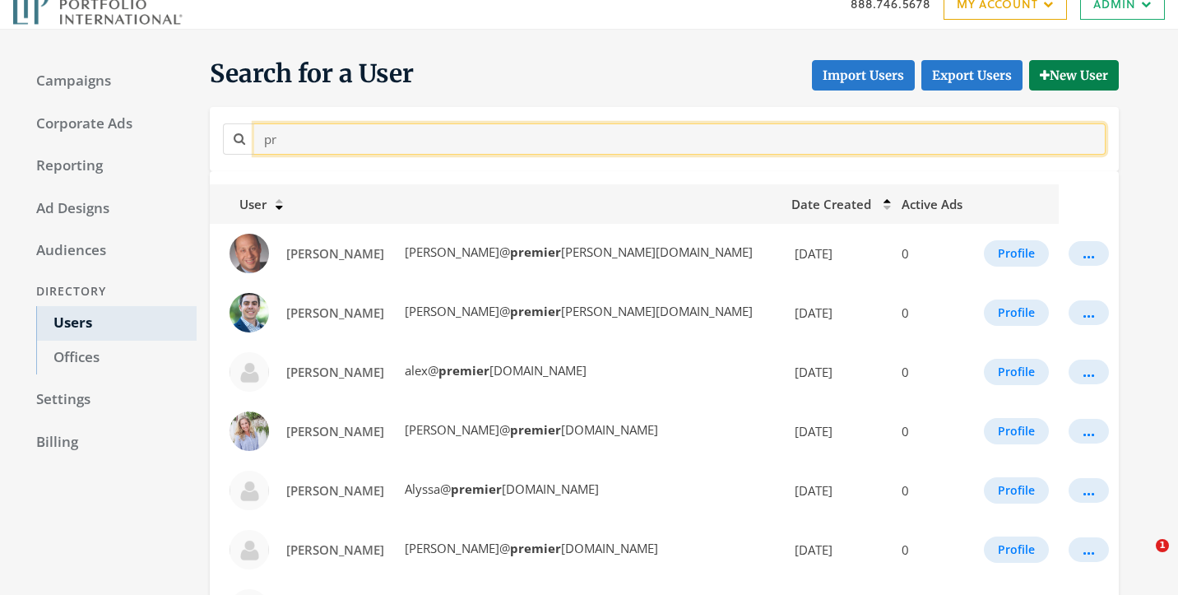
type input "p"
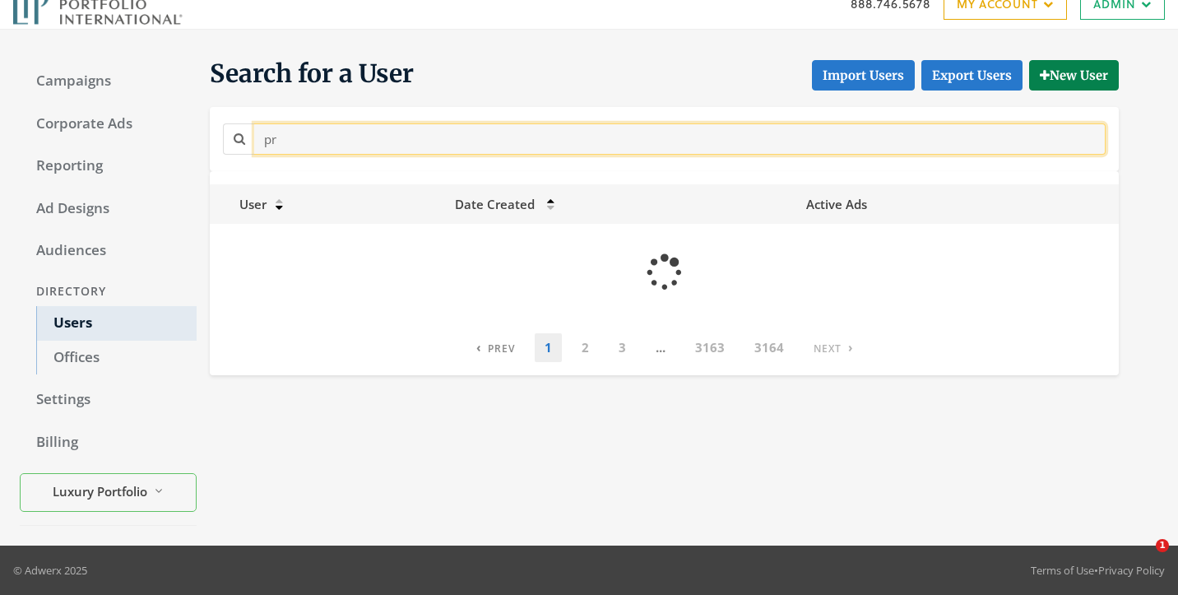
type input "p"
type input "l"
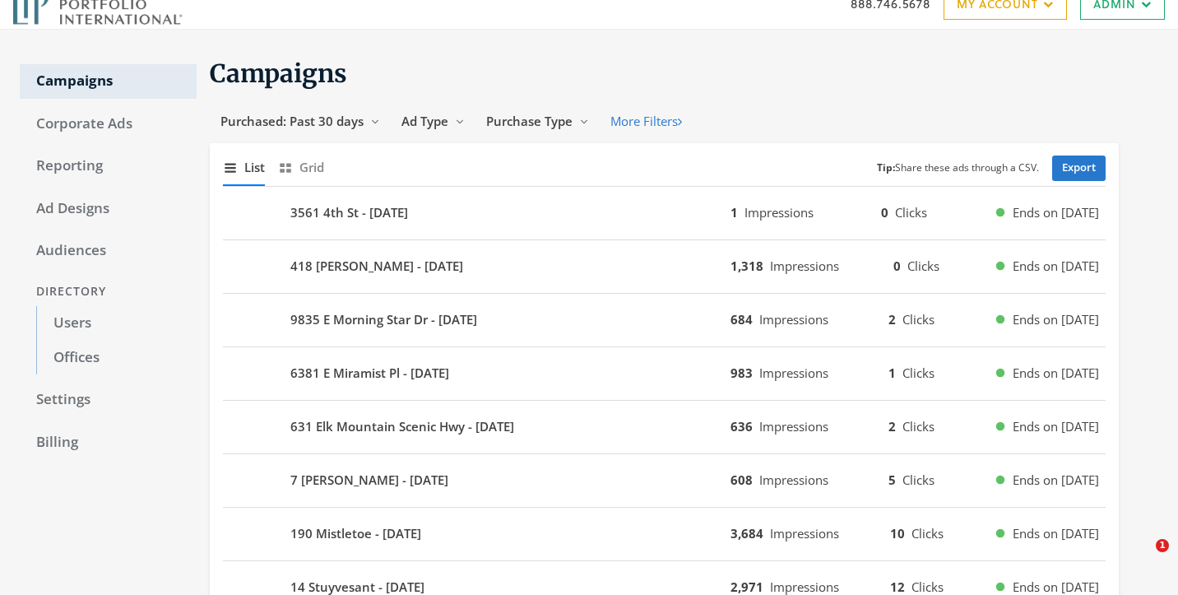
scroll to position [167, 0]
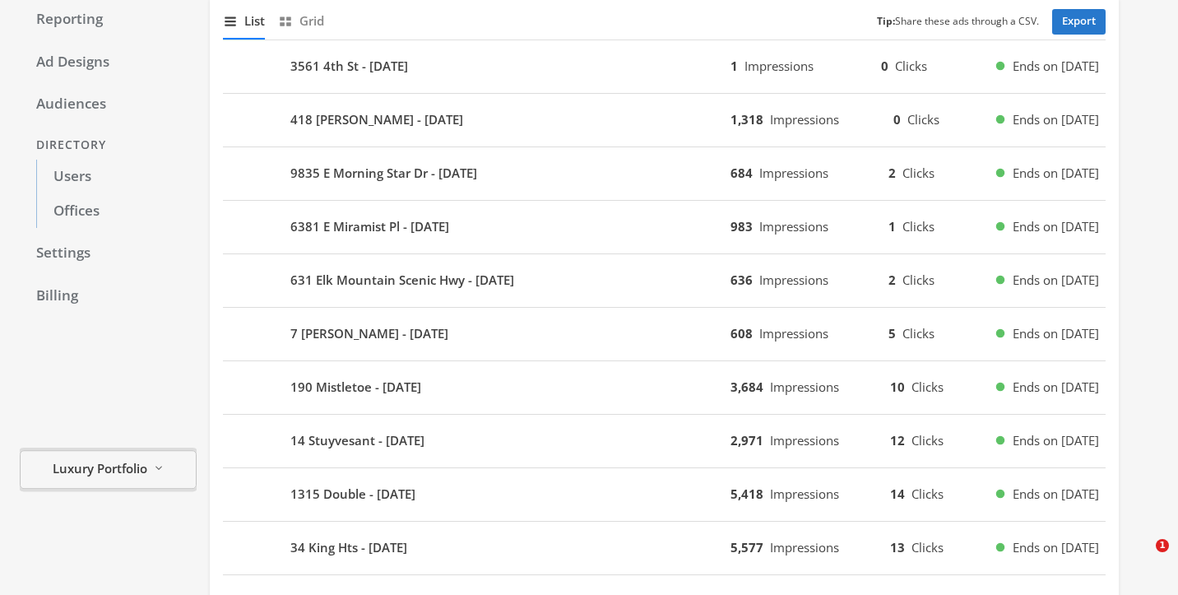
click at [150, 467] on button "Luxury Portfolio Reveal list of Luxury Portfolio" at bounding box center [108, 470] width 177 height 39
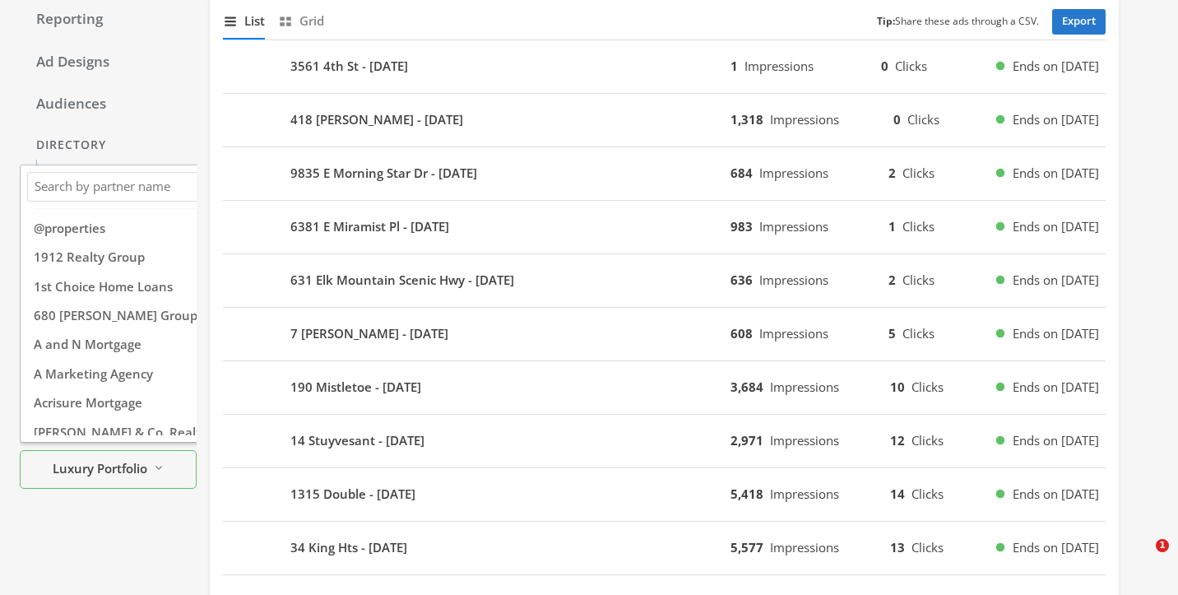
click at [118, 193] on input "Search Magnifying Glass" at bounding box center [146, 187] width 230 height 21
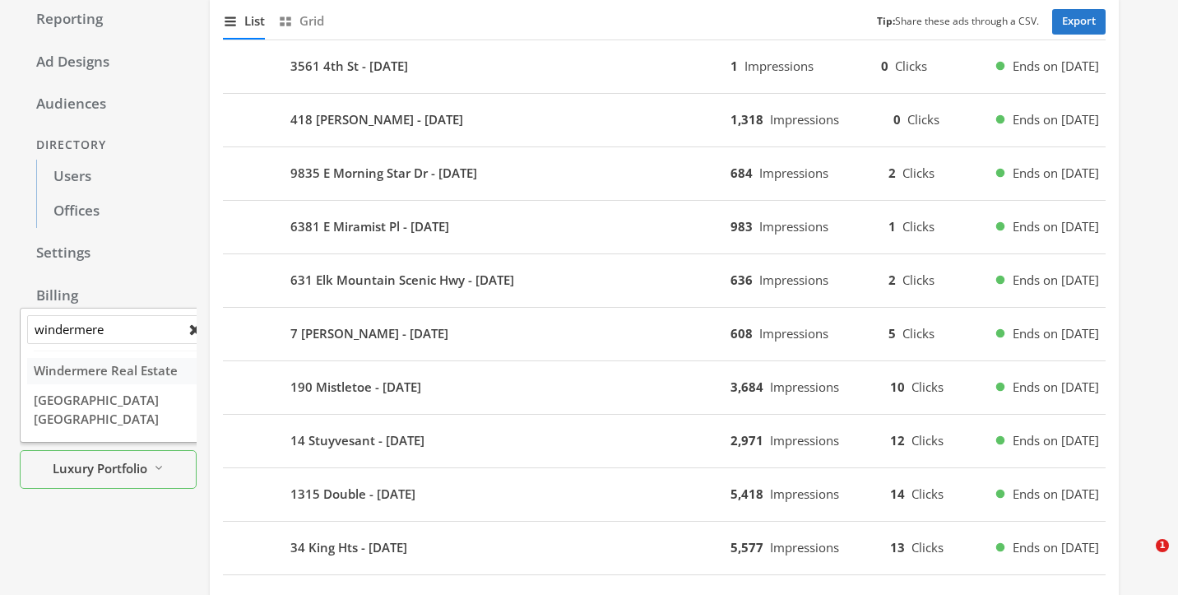
type input "windermere"
click at [129, 369] on span "Windermere Real Estate" at bounding box center [106, 371] width 144 height 16
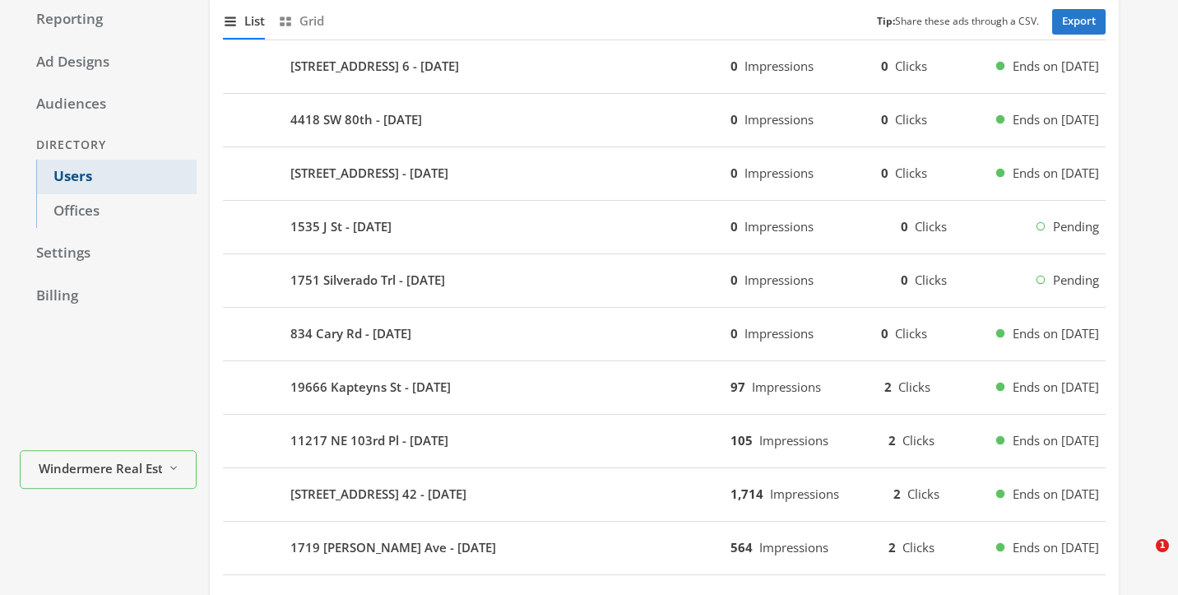
click at [131, 180] on link "Users" at bounding box center [116, 177] width 160 height 35
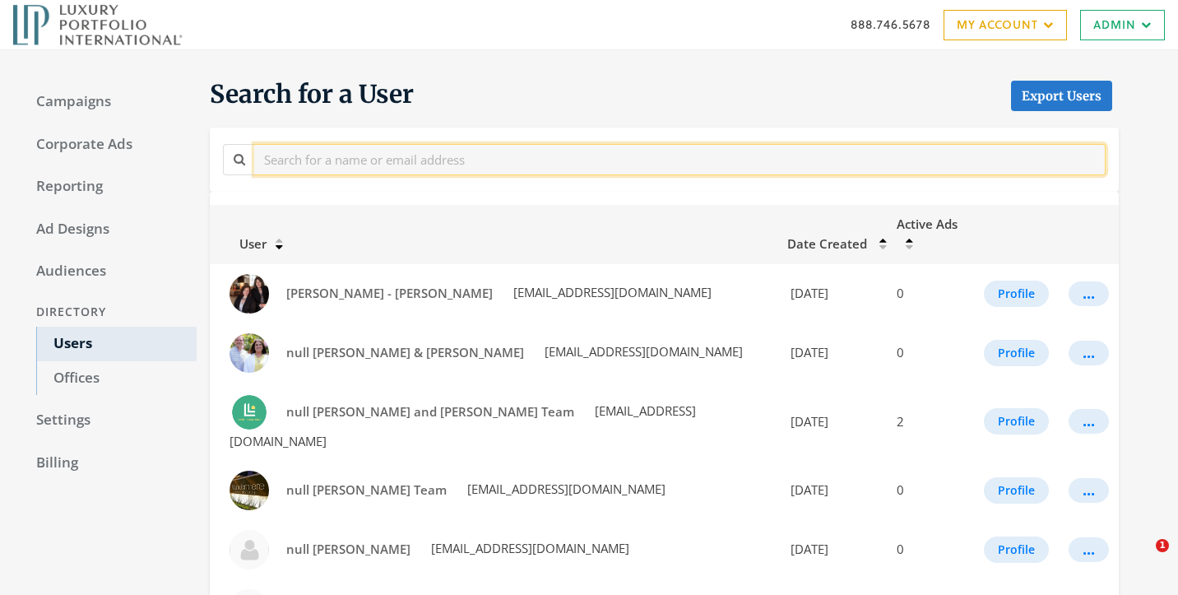
click at [503, 163] on input "text" at bounding box center [680, 159] width 852 height 30
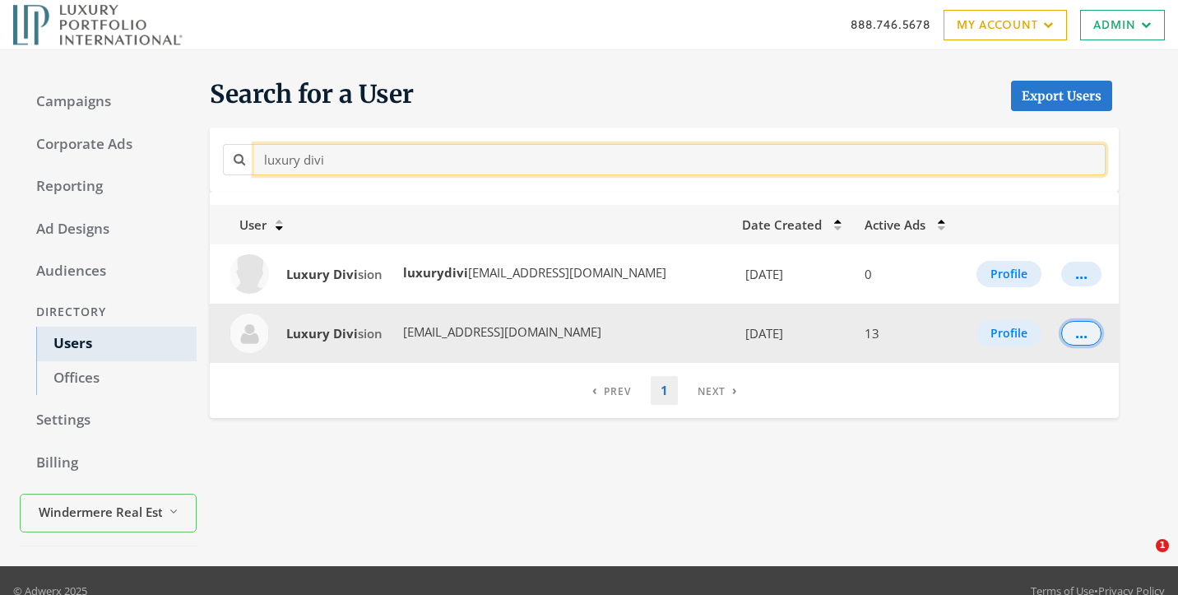
type input "luxury divi"
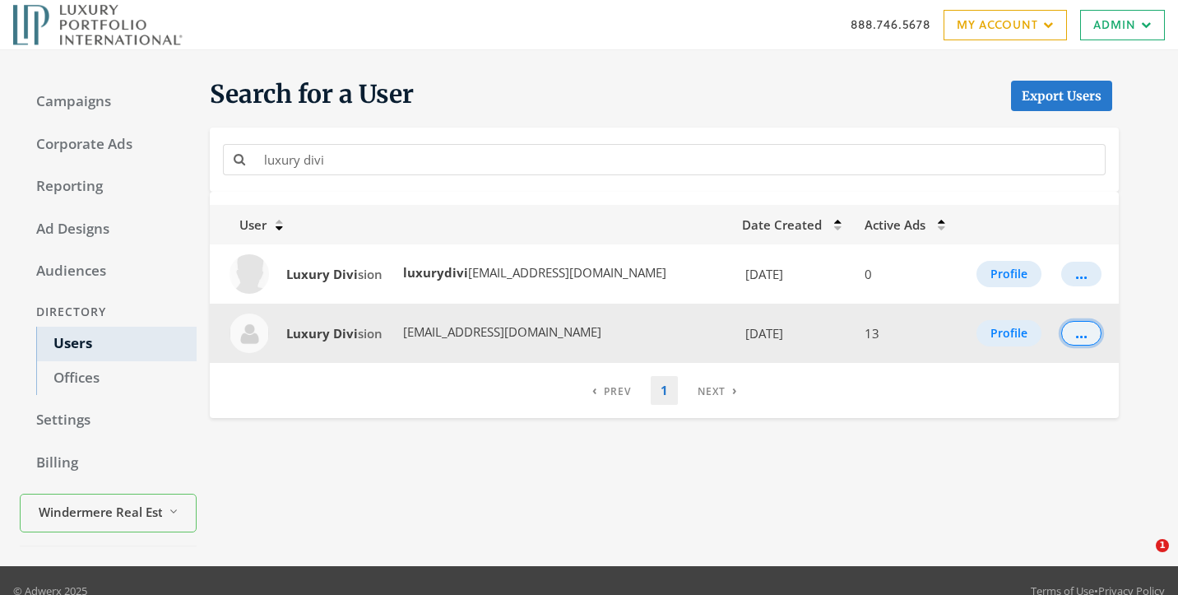
click at [1083, 342] on button "..." at bounding box center [1082, 333] width 40 height 25
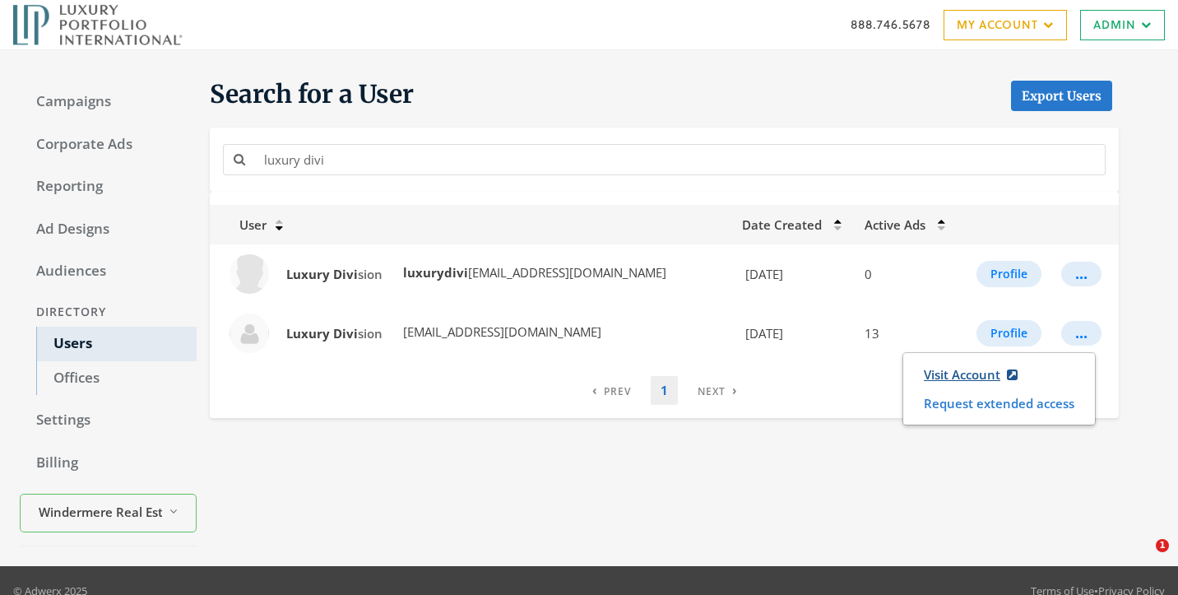
click at [975, 369] on link "Visit Account" at bounding box center [970, 375] width 115 height 30
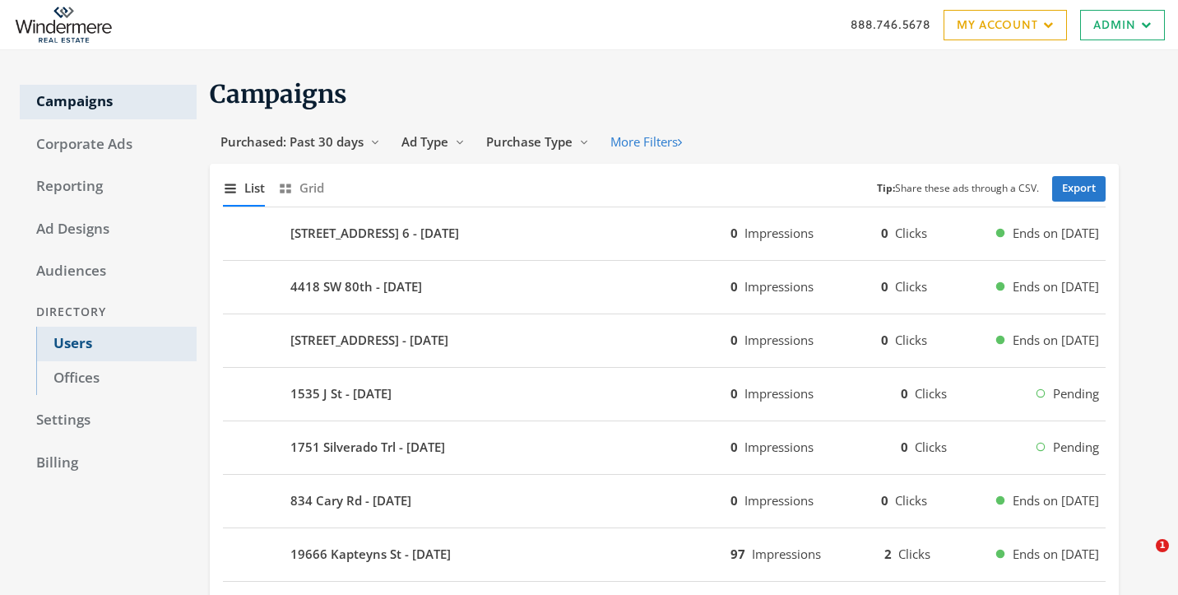
click at [83, 356] on link "Users" at bounding box center [116, 344] width 160 height 35
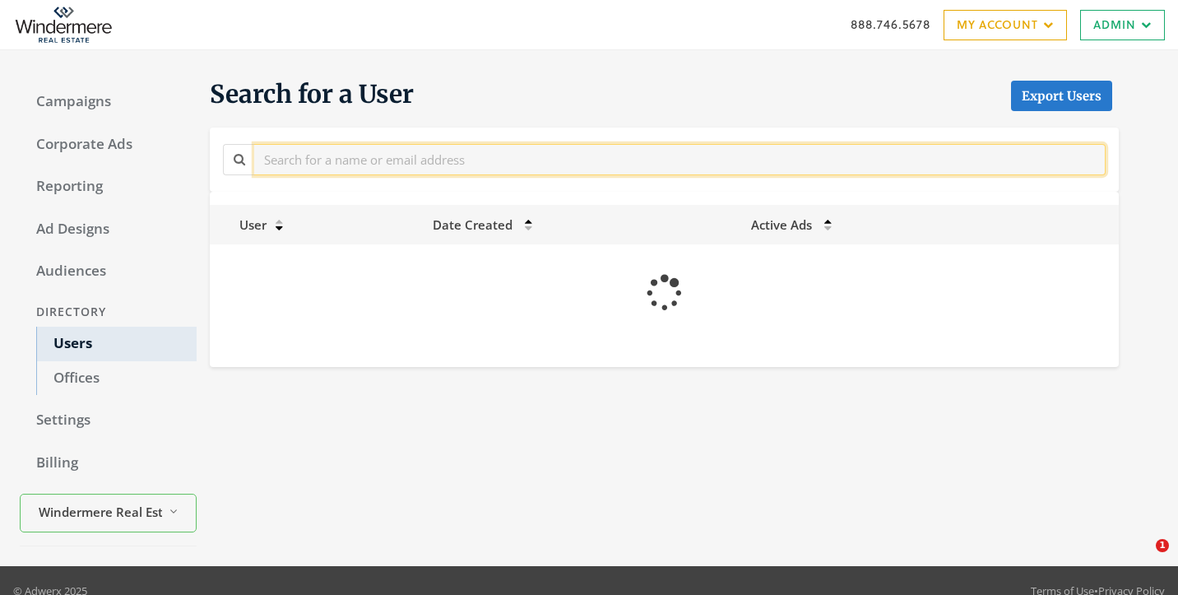
click at [365, 156] on input "text" at bounding box center [680, 159] width 852 height 30
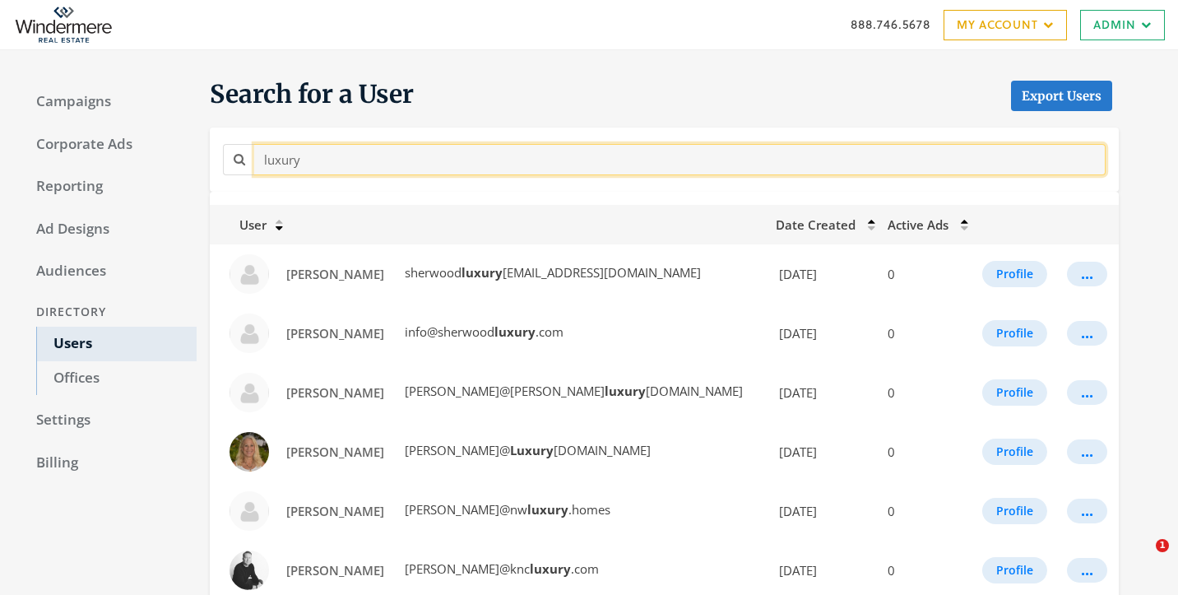
click at [636, 174] on input "luxury" at bounding box center [680, 159] width 852 height 30
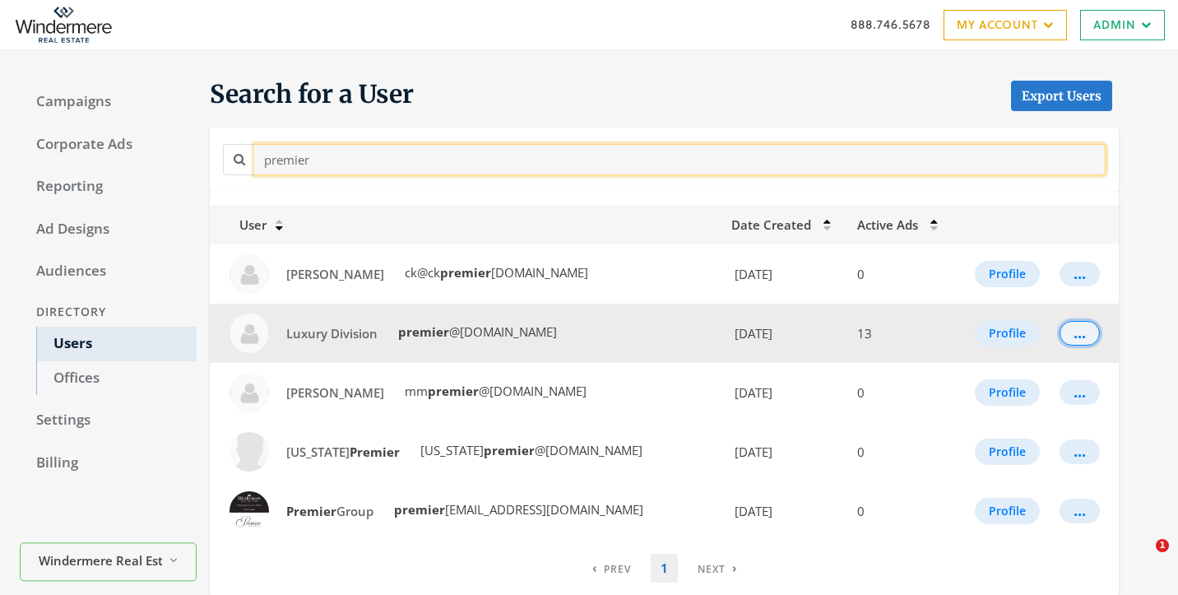
type input "premier"
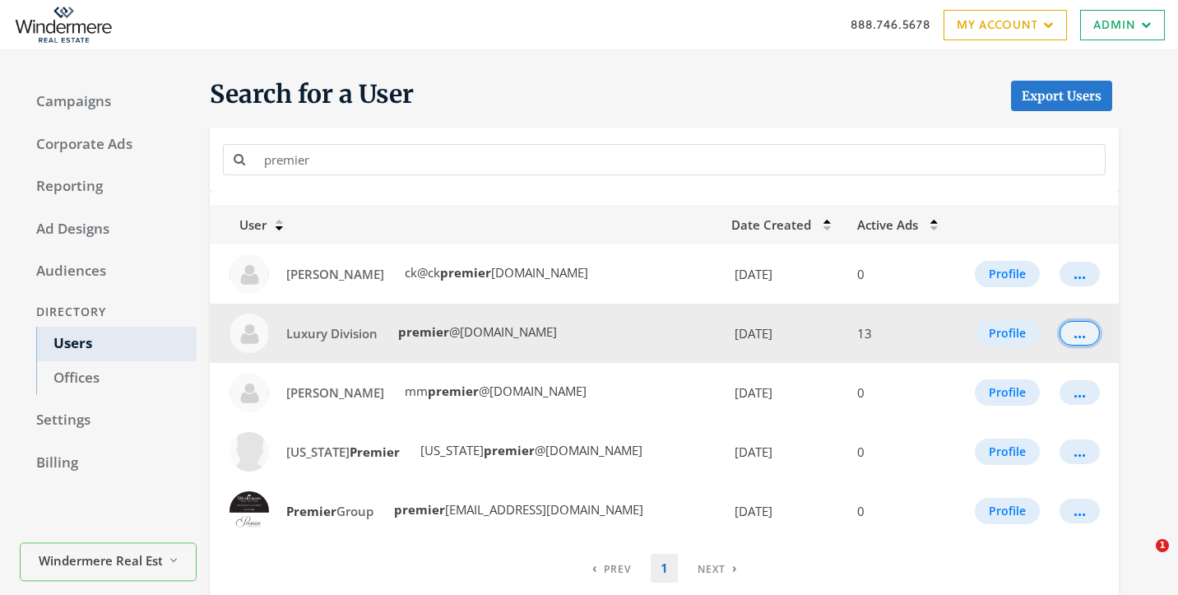
click at [1066, 324] on button "..." at bounding box center [1080, 333] width 40 height 25
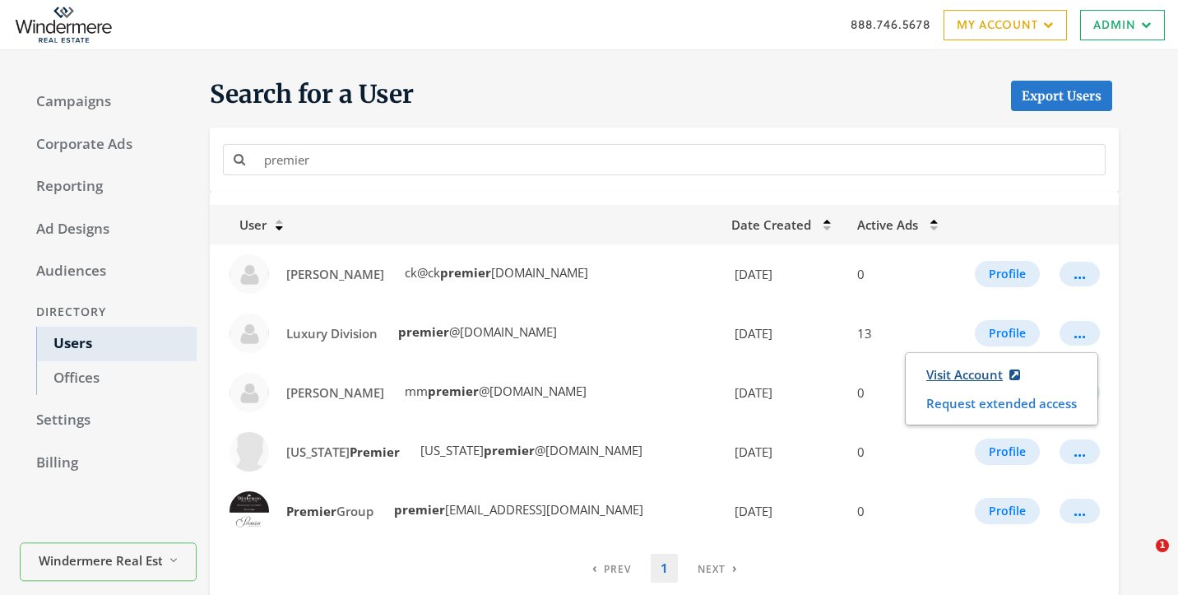
click at [985, 372] on link "Visit Account" at bounding box center [973, 375] width 115 height 30
